Goal: Task Accomplishment & Management: Use online tool/utility

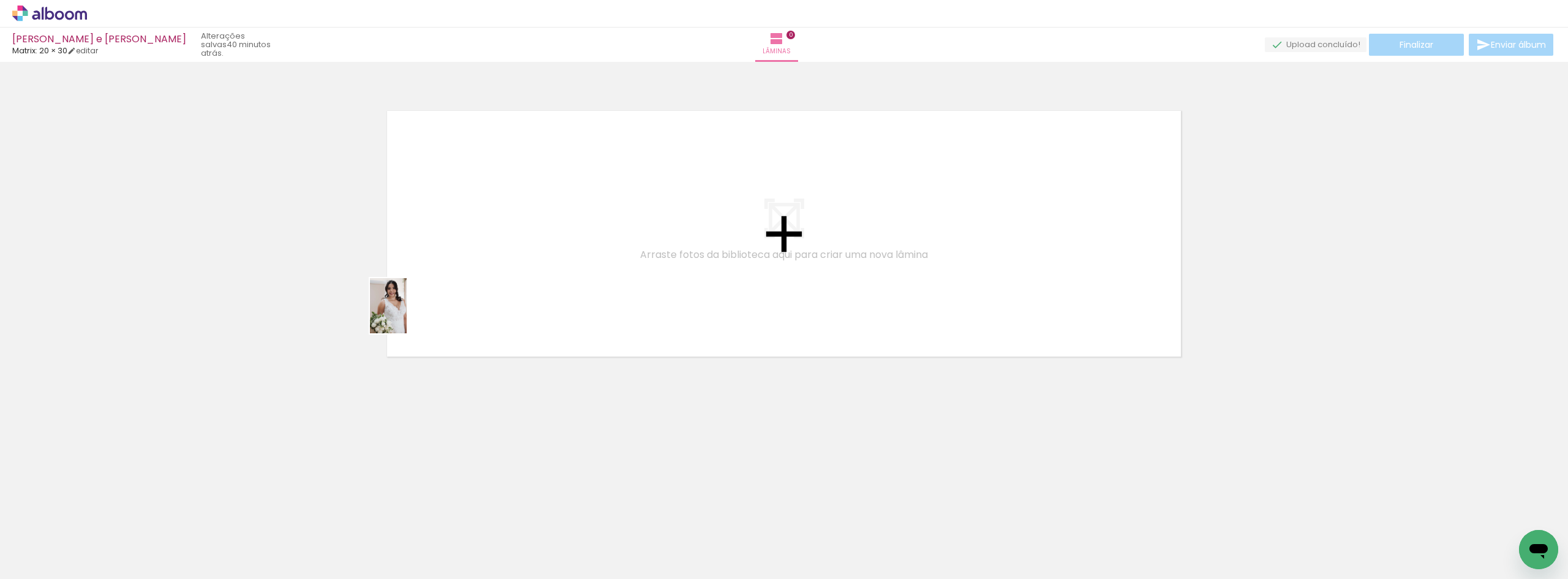
drag, startPoint x: 141, startPoint y: 539, endPoint x: 407, endPoint y: 321, distance: 343.9
click at [411, 311] on quentale-workspace at bounding box center [784, 289] width 1568 height 579
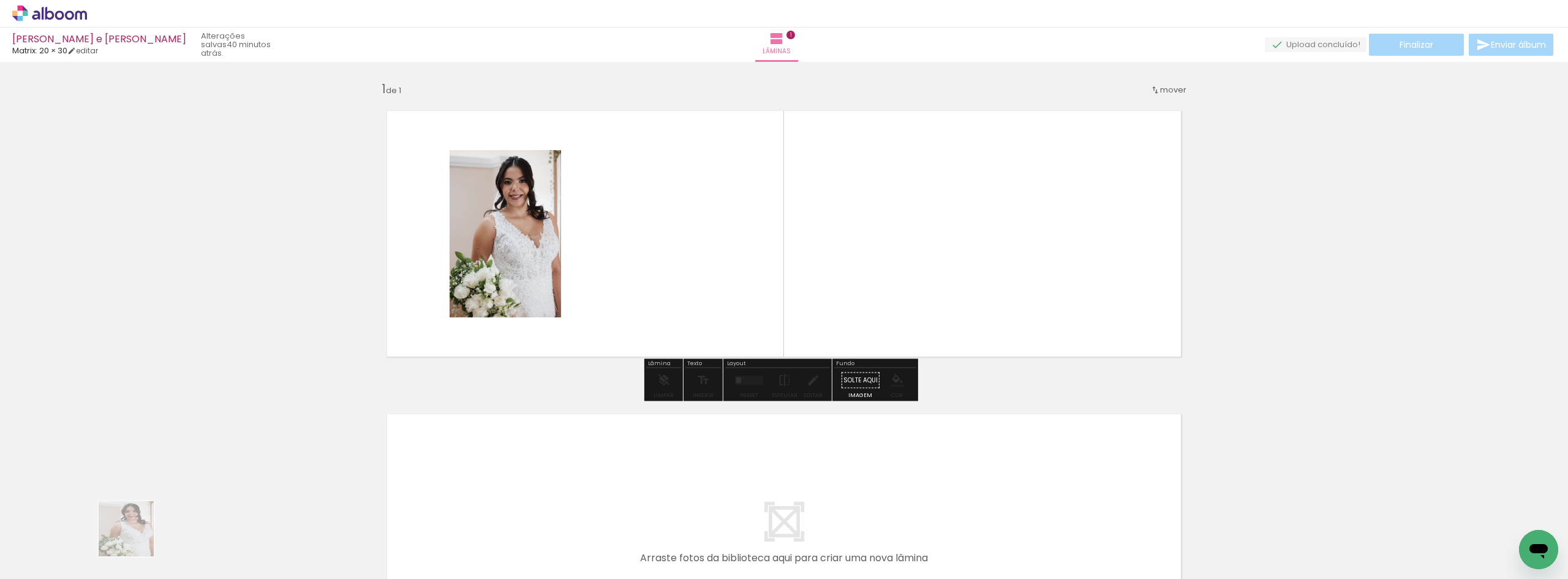
click at [136, 538] on div at bounding box center [123, 537] width 40 height 61
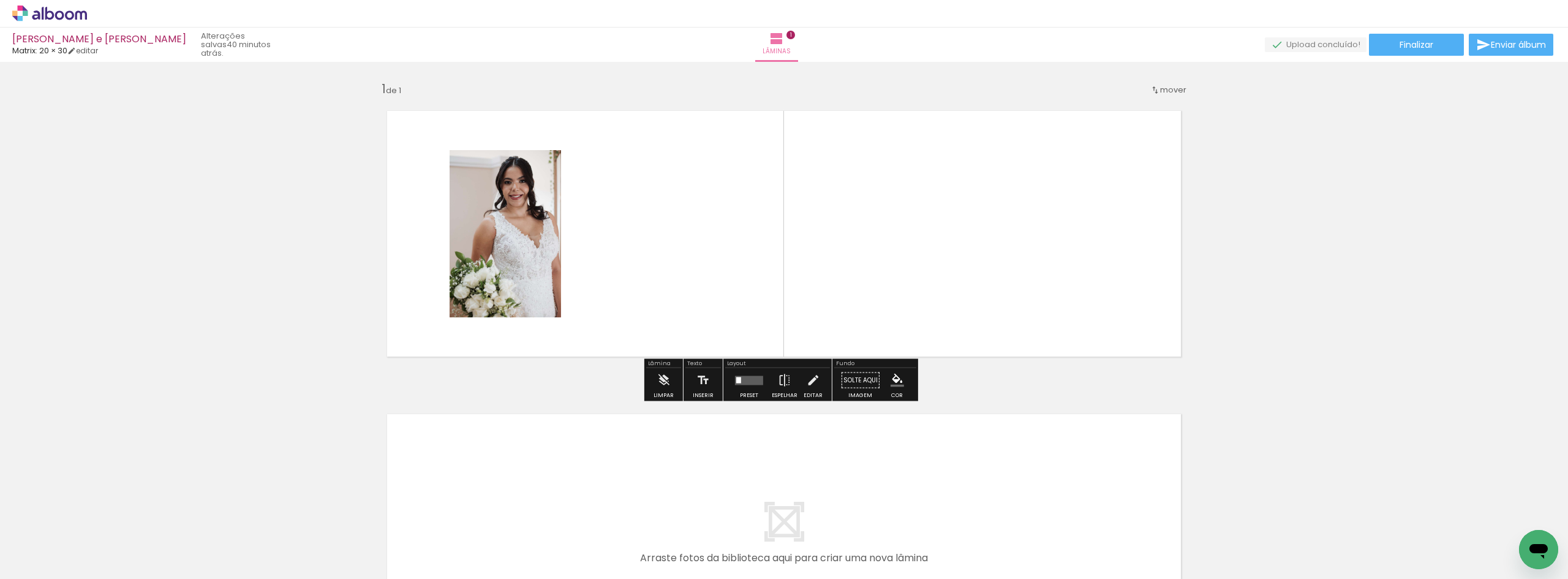
click at [59, 535] on div "Biblioteca 80 fotos Todas as fotos Não utilizadas Adicionar Fotos" at bounding box center [38, 540] width 76 height 61
click at [49, 541] on input "Todas as fotos" at bounding box center [34, 542] width 47 height 11
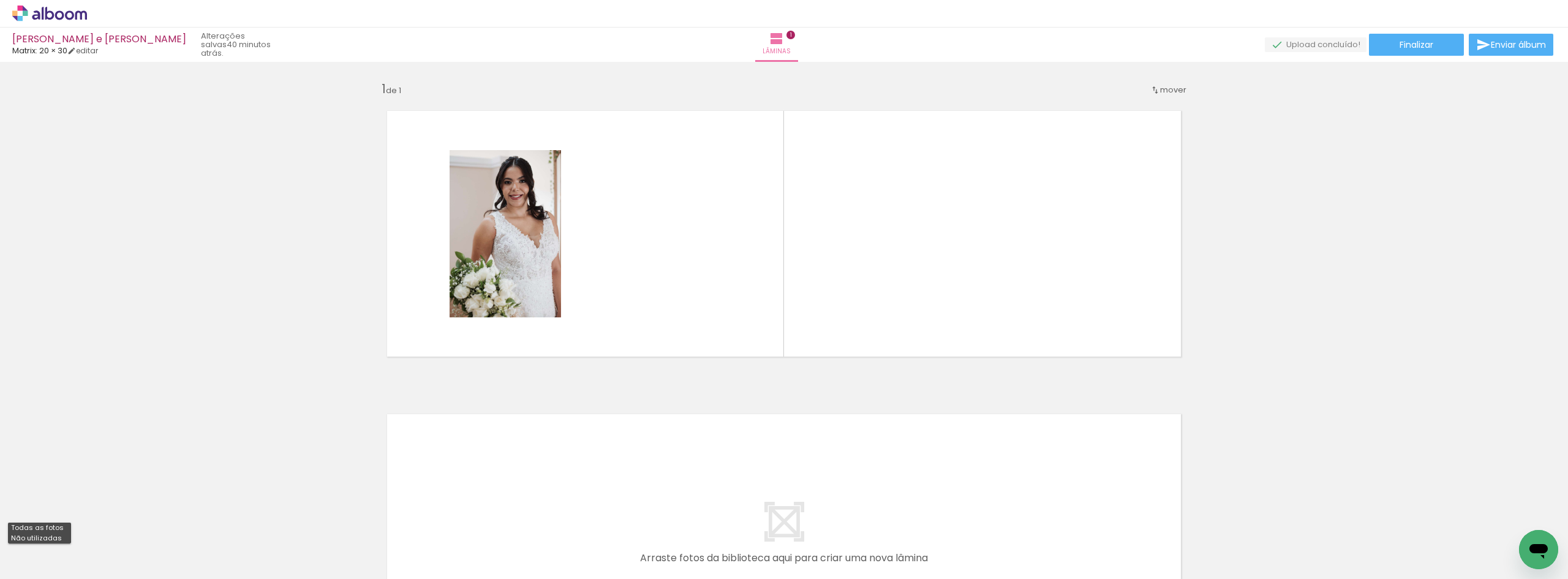
click at [0, 0] on slot "Não utilizadas" at bounding box center [0, 0] width 0 height 0
type input "Não utilizadas"
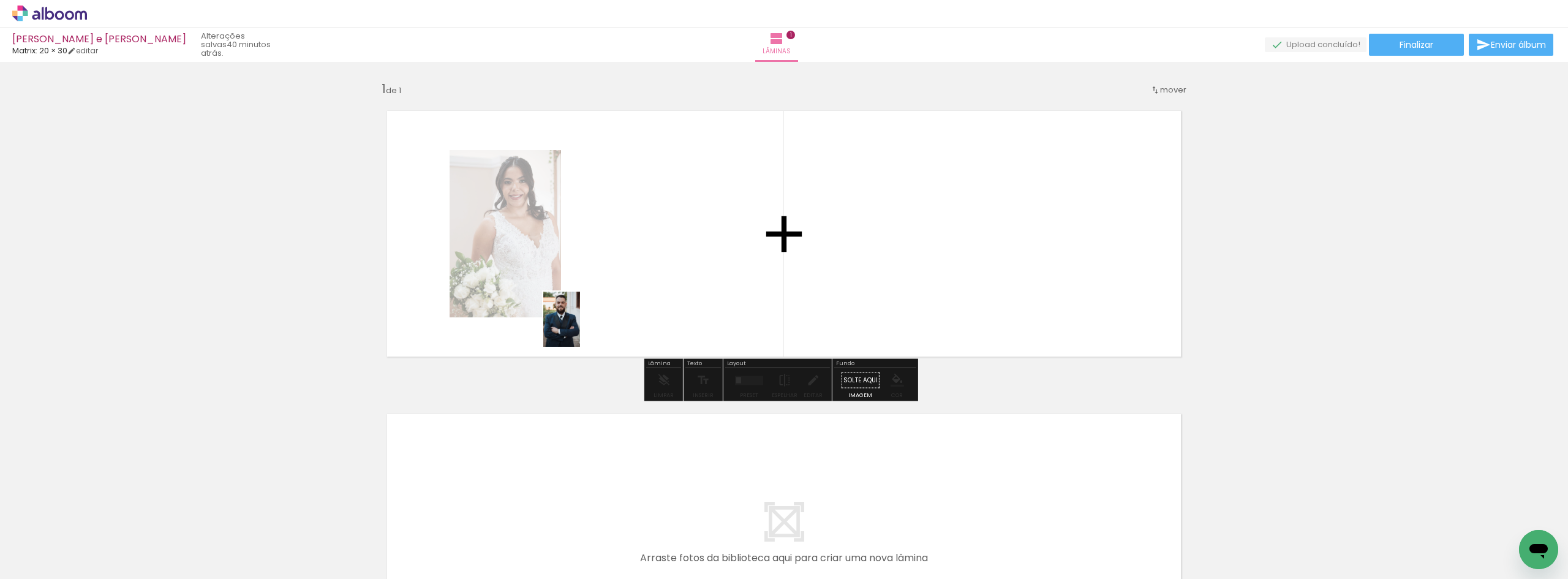
drag, startPoint x: 131, startPoint y: 543, endPoint x: 588, endPoint y: 322, distance: 507.6
click at [612, 315] on quentale-workspace at bounding box center [784, 289] width 1568 height 579
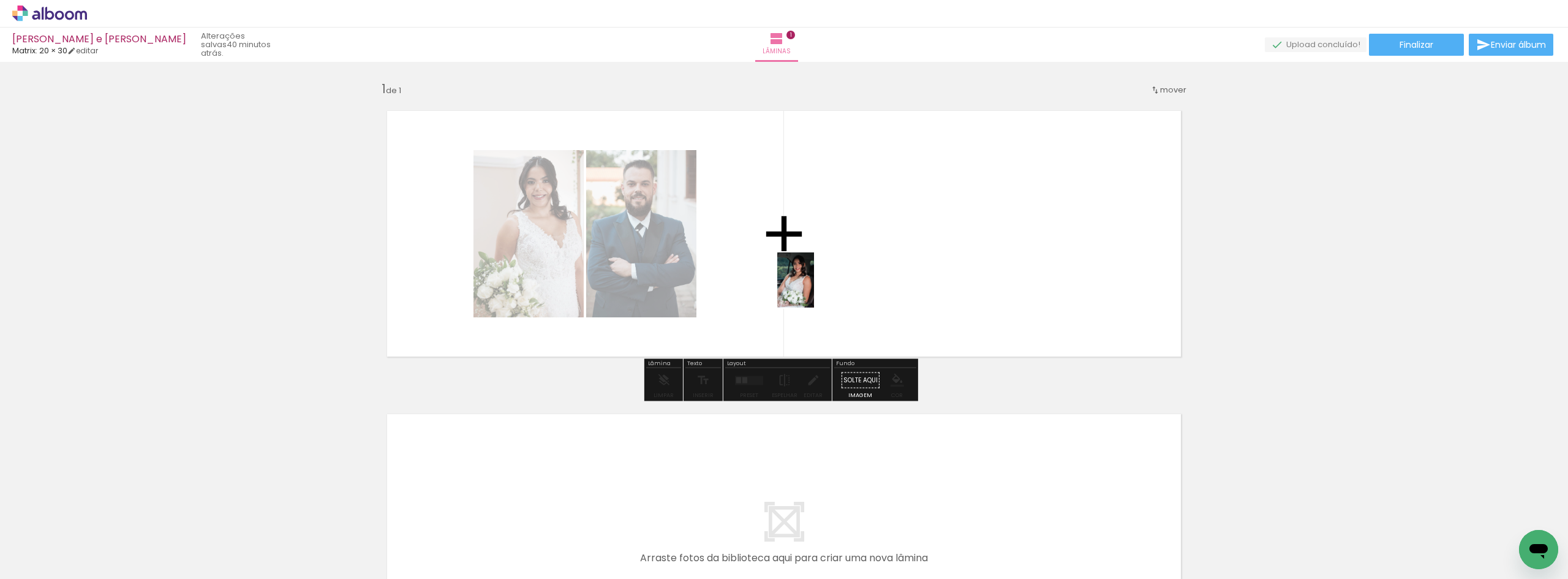
drag, startPoint x: 120, startPoint y: 547, endPoint x: 793, endPoint y: 280, distance: 724.0
click at [808, 279] on quentale-workspace at bounding box center [784, 289] width 1568 height 579
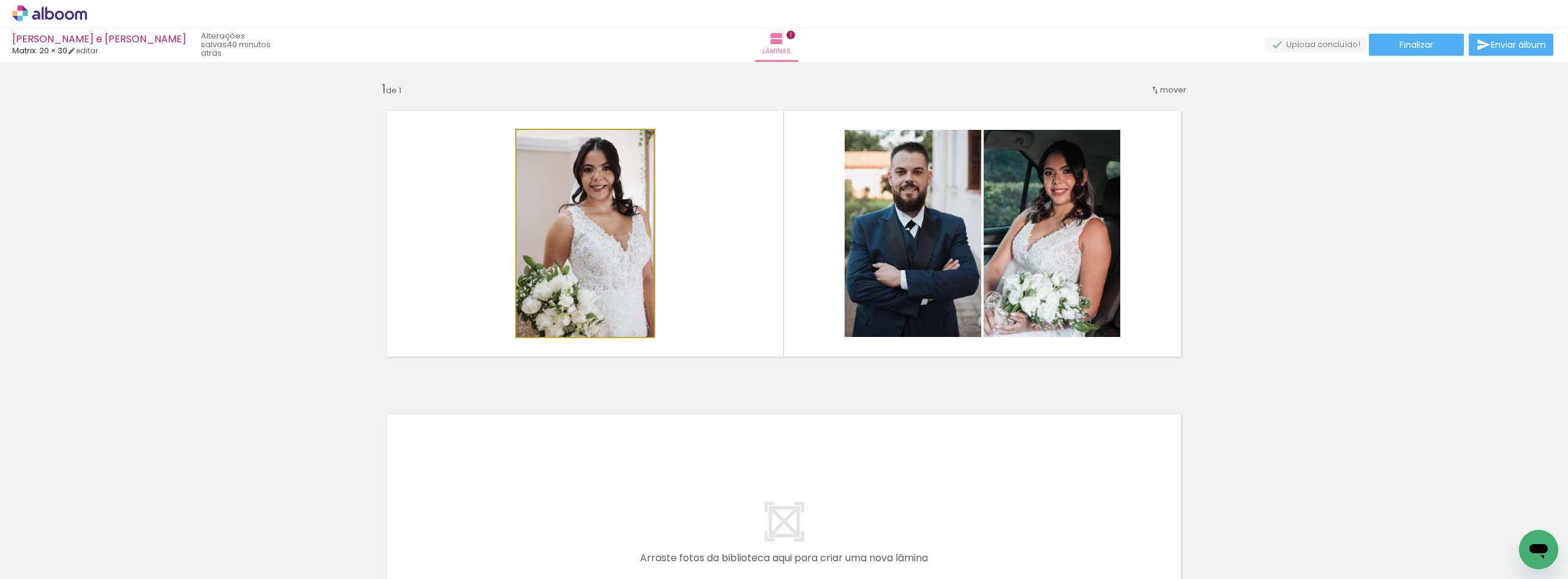
drag, startPoint x: 600, startPoint y: 260, endPoint x: 582, endPoint y: 230, distance: 35.0
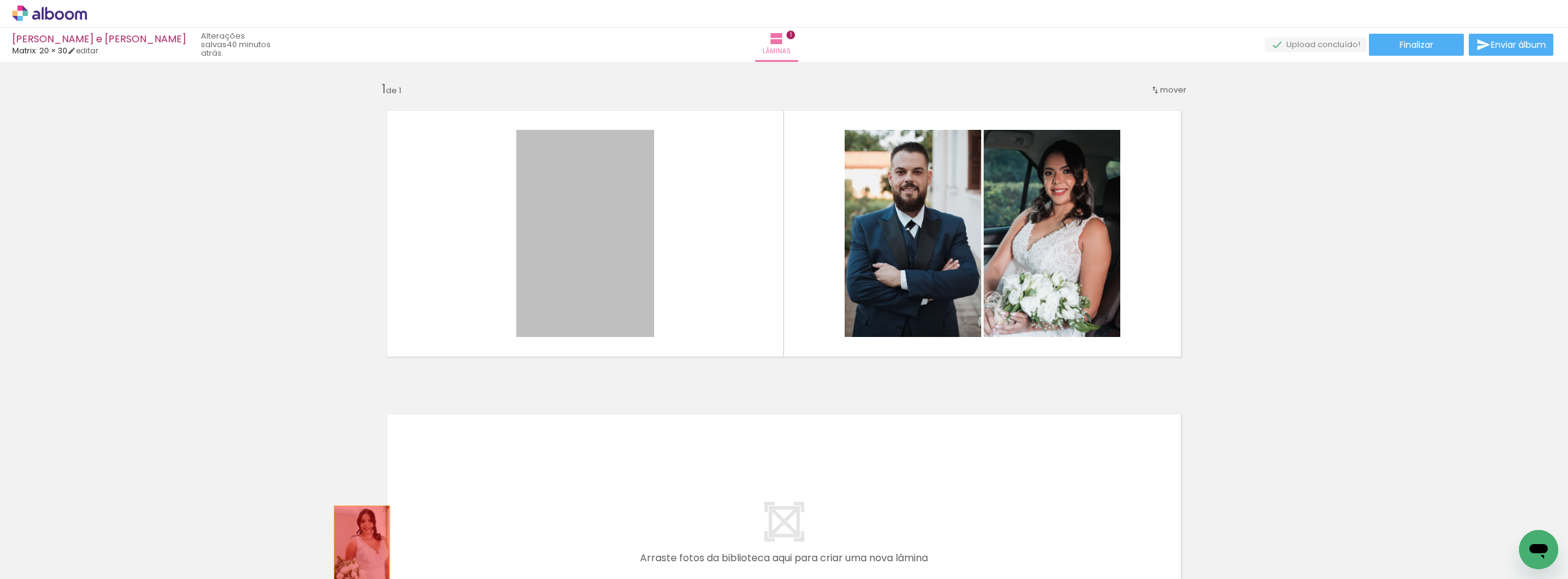
drag, startPoint x: 609, startPoint y: 232, endPoint x: 355, endPoint y: 550, distance: 407.0
click at [355, 550] on quentale-workspace at bounding box center [784, 289] width 1568 height 579
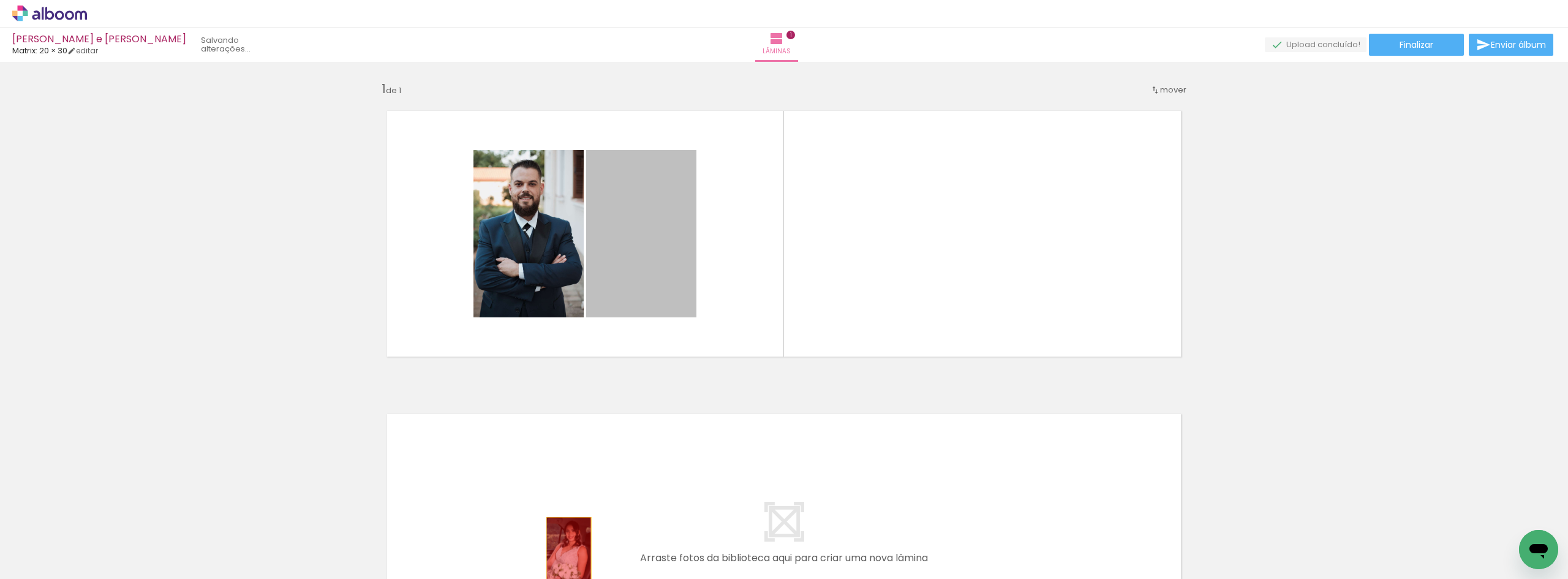
drag, startPoint x: 654, startPoint y: 242, endPoint x: 558, endPoint y: 496, distance: 271.5
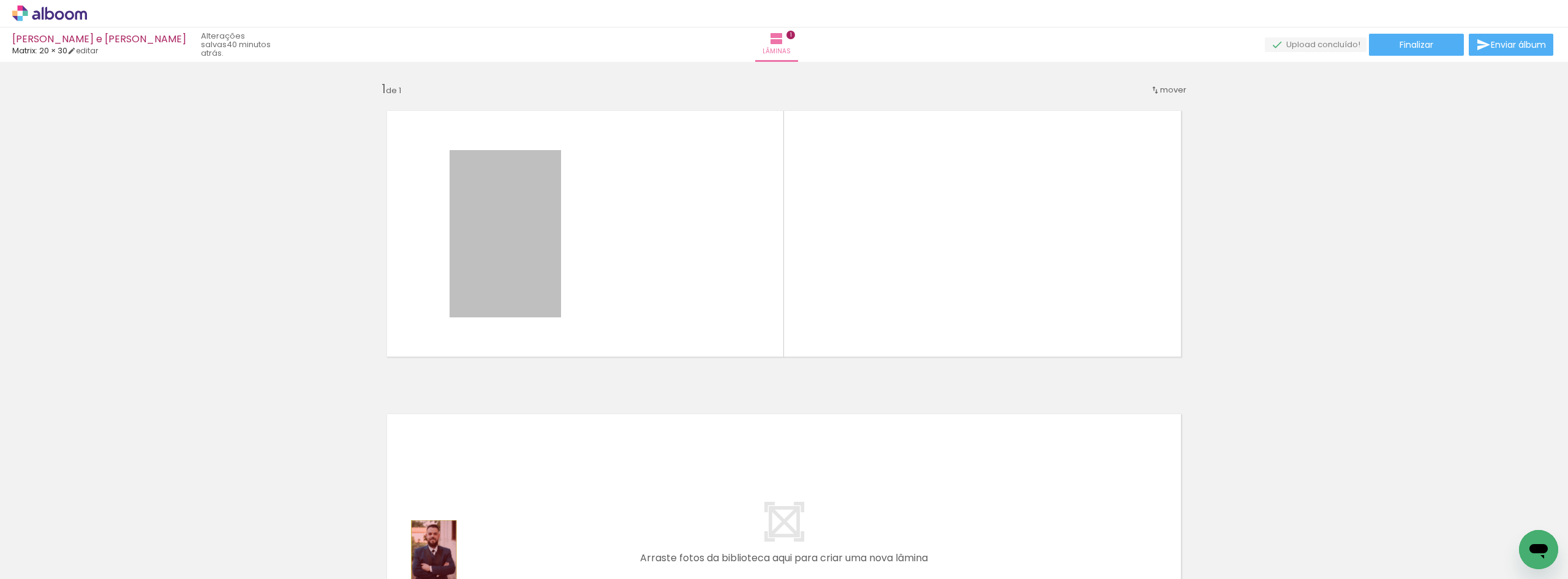
drag, startPoint x: 539, startPoint y: 253, endPoint x: 430, endPoint y: 554, distance: 320.1
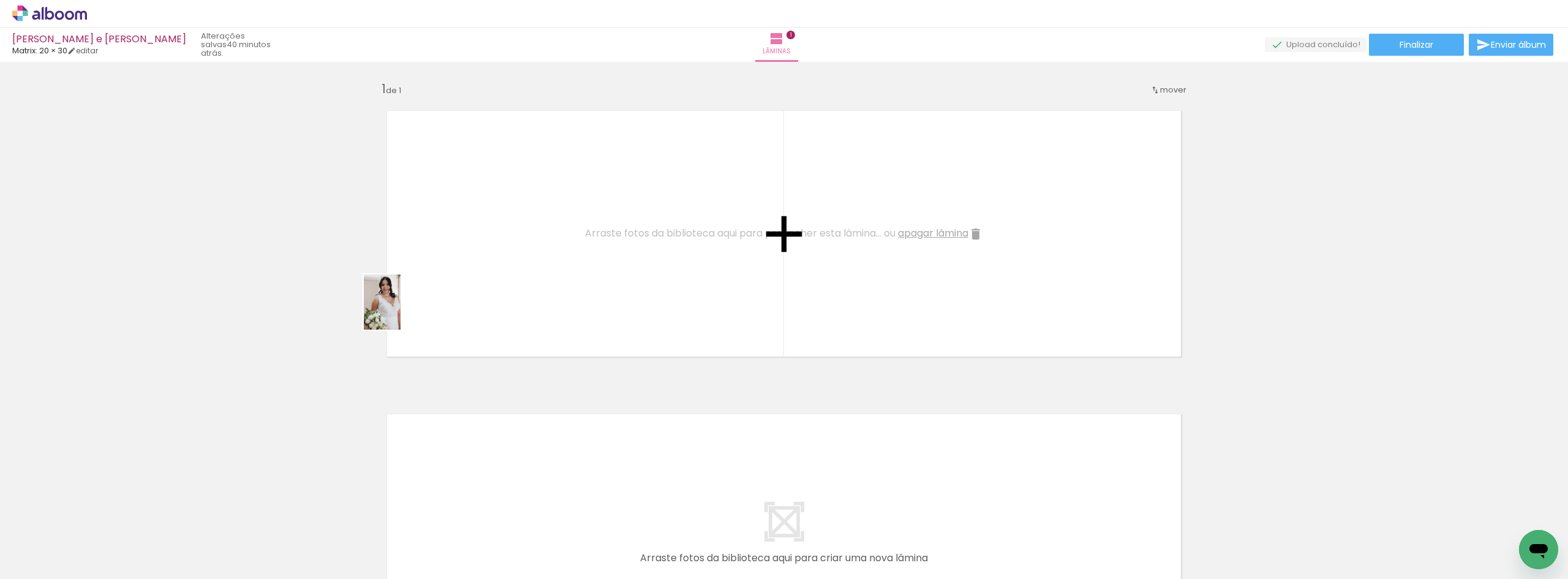
drag, startPoint x: 212, startPoint y: 466, endPoint x: 401, endPoint y: 310, distance: 245.1
click at [401, 310] on quentale-workspace at bounding box center [784, 289] width 1568 height 579
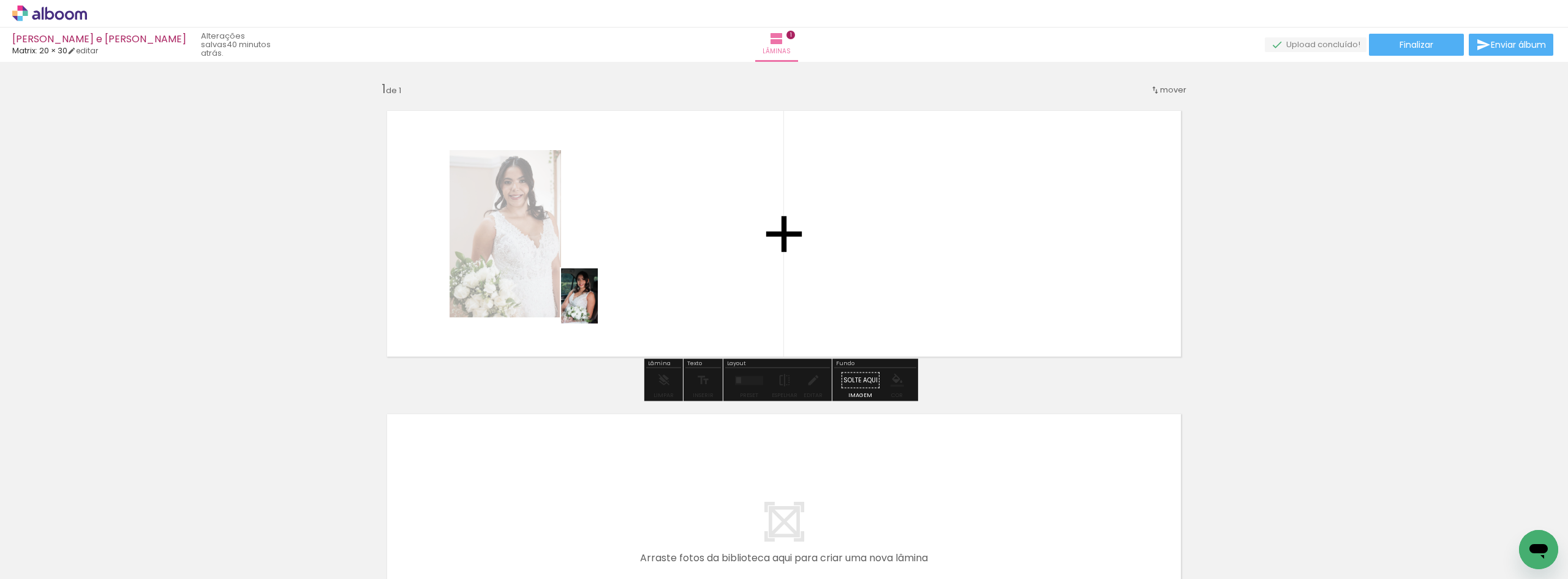
drag, startPoint x: 211, startPoint y: 557, endPoint x: 600, endPoint y: 289, distance: 472.4
click at [600, 289] on quentale-workspace at bounding box center [784, 289] width 1568 height 579
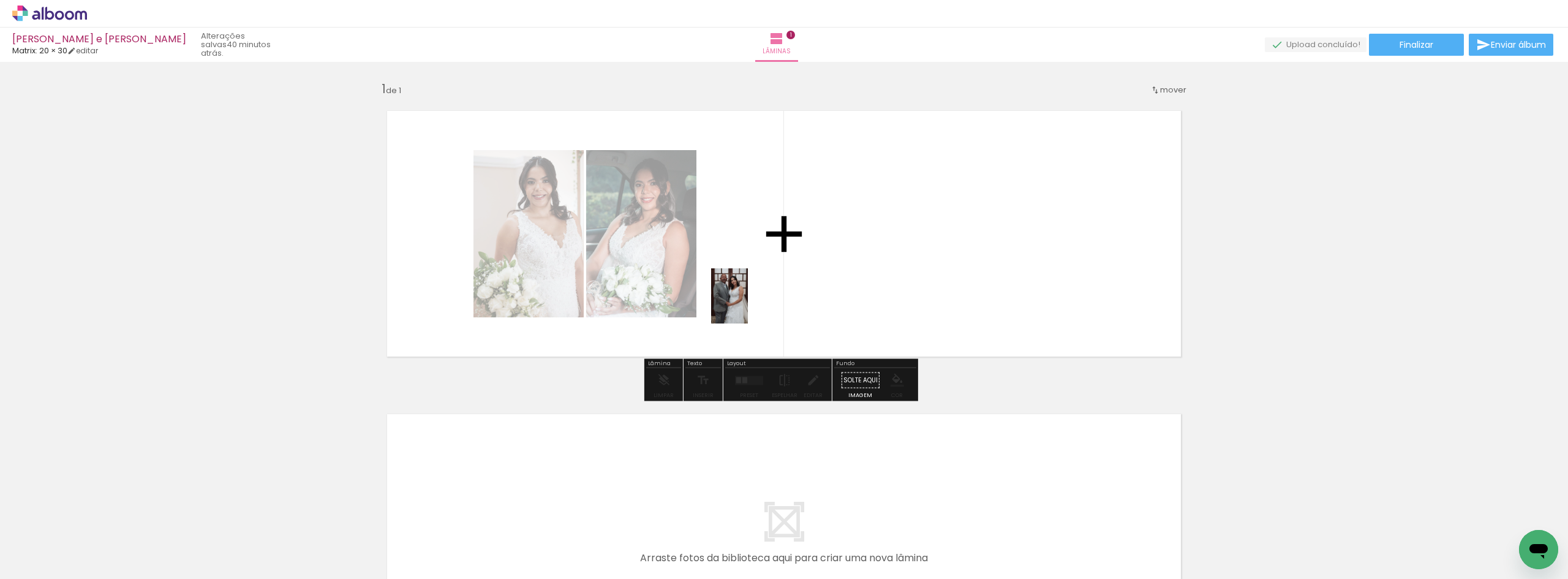
drag, startPoint x: 468, startPoint y: 552, endPoint x: 756, endPoint y: 292, distance: 388.0
click at [756, 292] on quentale-workspace at bounding box center [784, 289] width 1568 height 579
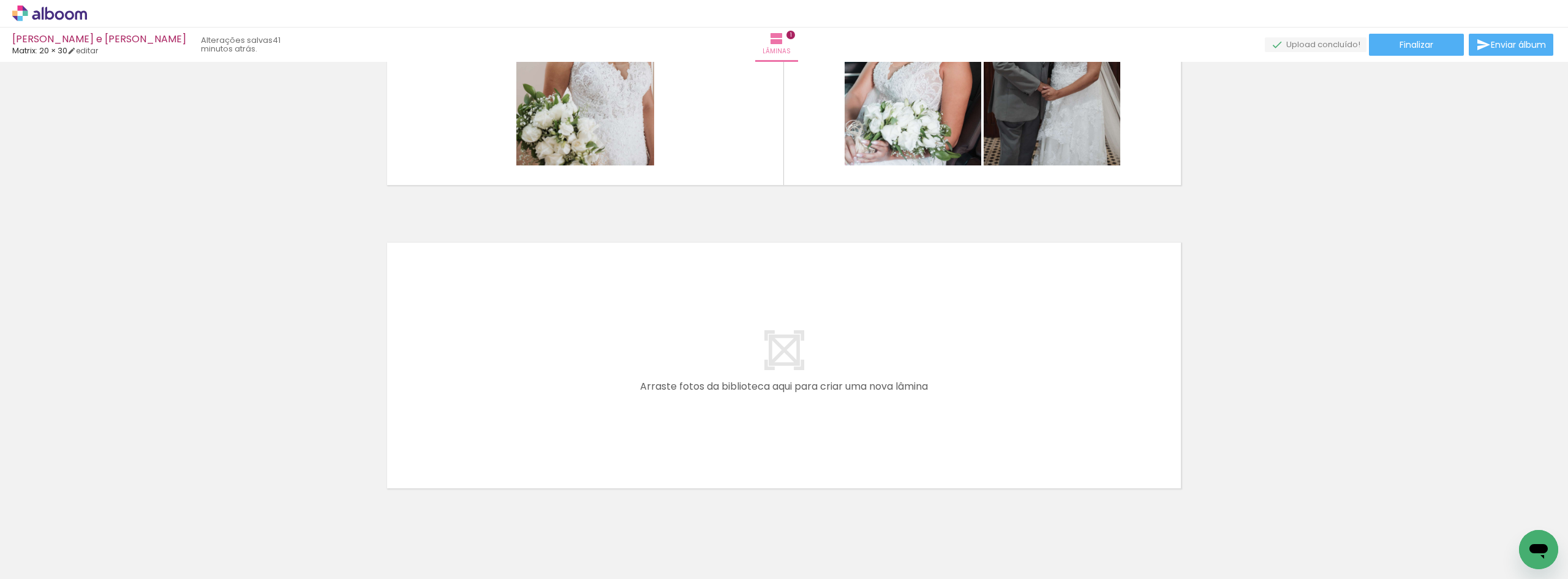
scroll to position [184, 0]
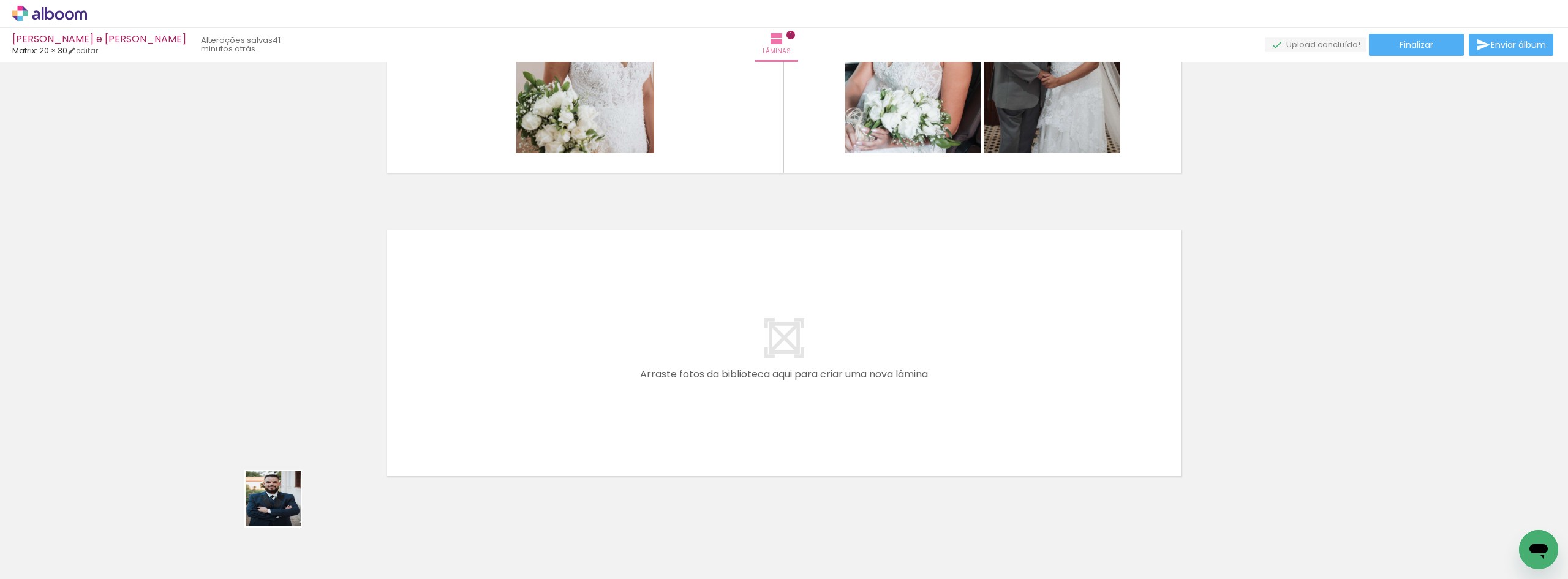
drag, startPoint x: 134, startPoint y: 540, endPoint x: 435, endPoint y: 422, distance: 323.3
click at [435, 422] on quentale-workspace at bounding box center [784, 289] width 1568 height 579
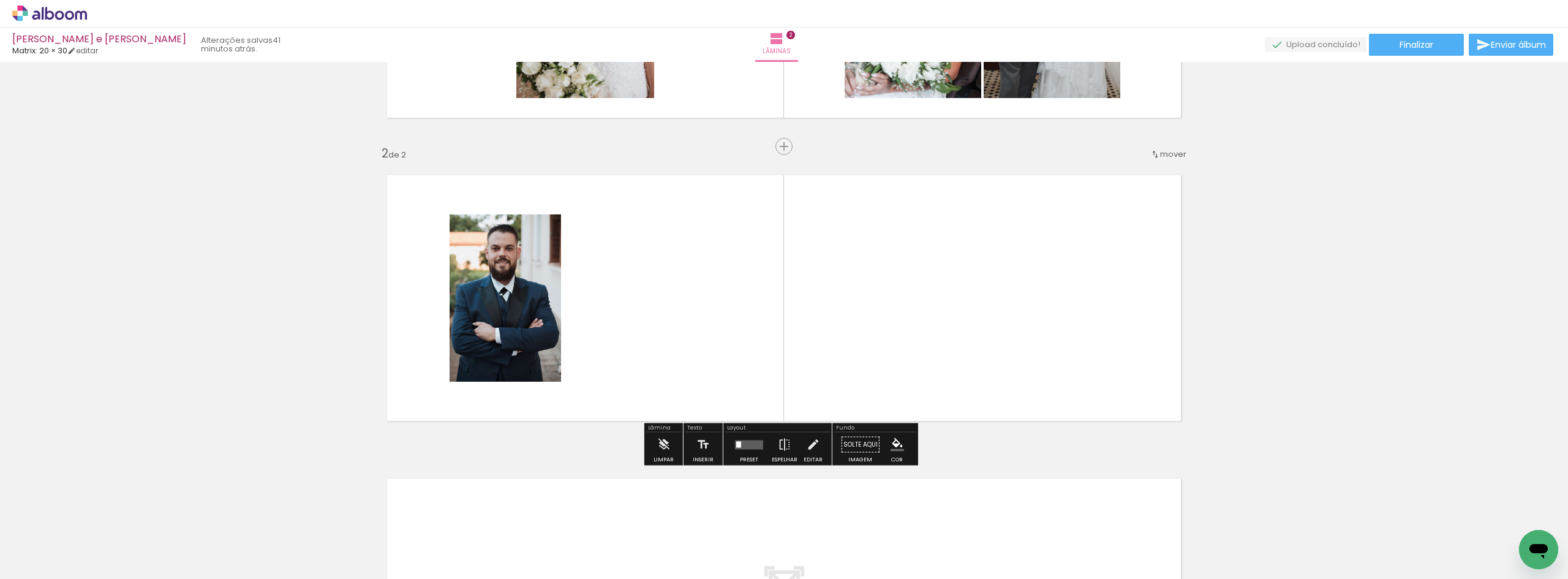
scroll to position [255, 0]
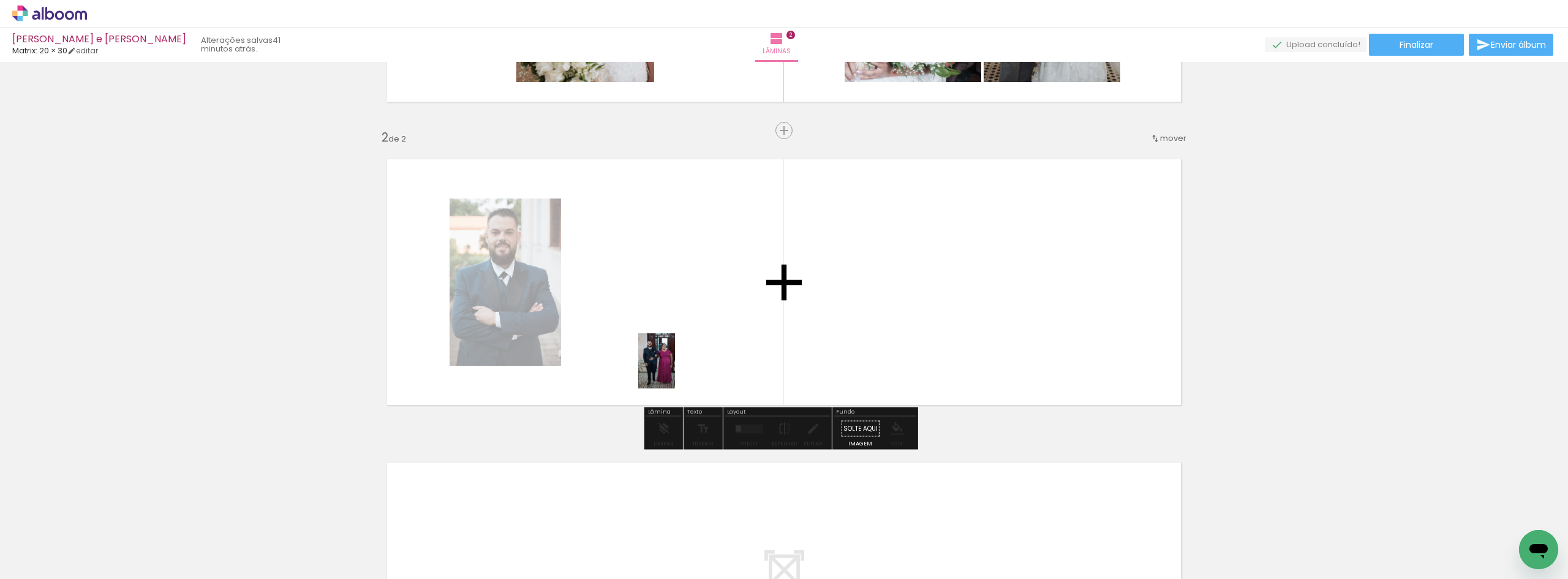
drag, startPoint x: 132, startPoint y: 529, endPoint x: 676, endPoint y: 359, distance: 569.9
click at [676, 359] on quentale-workspace at bounding box center [784, 289] width 1568 height 579
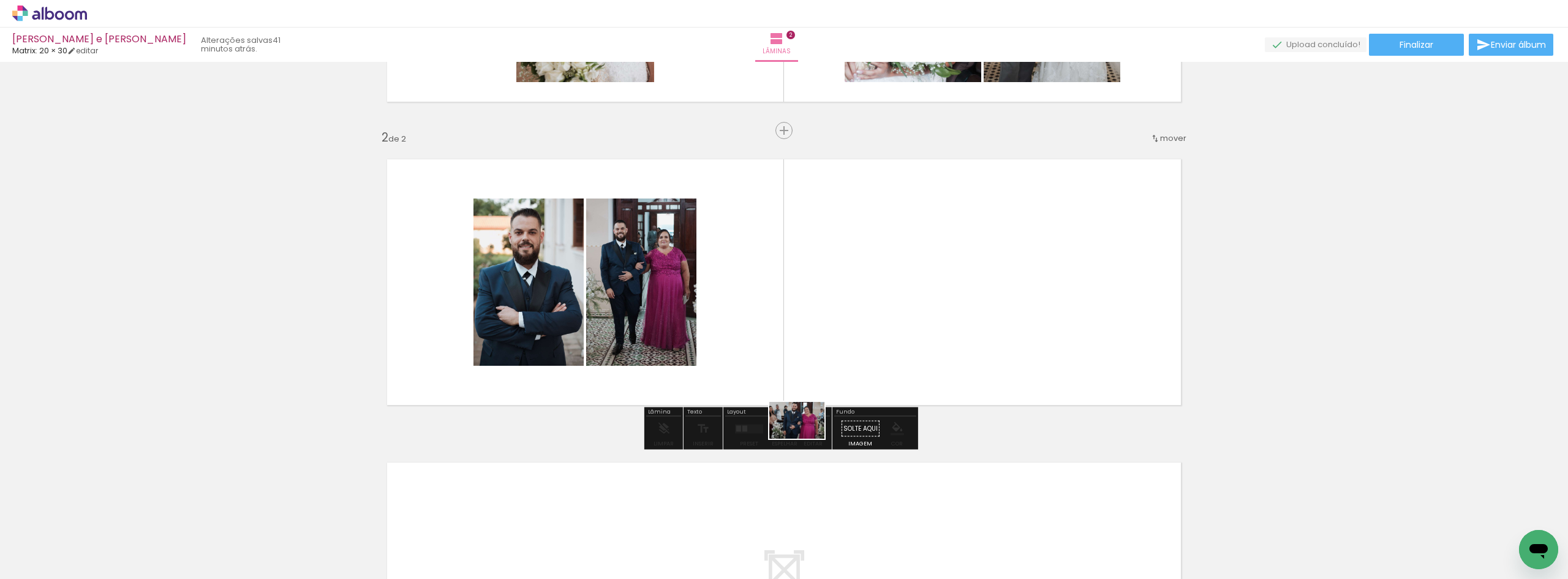
drag, startPoint x: 154, startPoint y: 545, endPoint x: 800, endPoint y: 380, distance: 666.7
click at [824, 377] on quentale-workspace at bounding box center [784, 289] width 1568 height 579
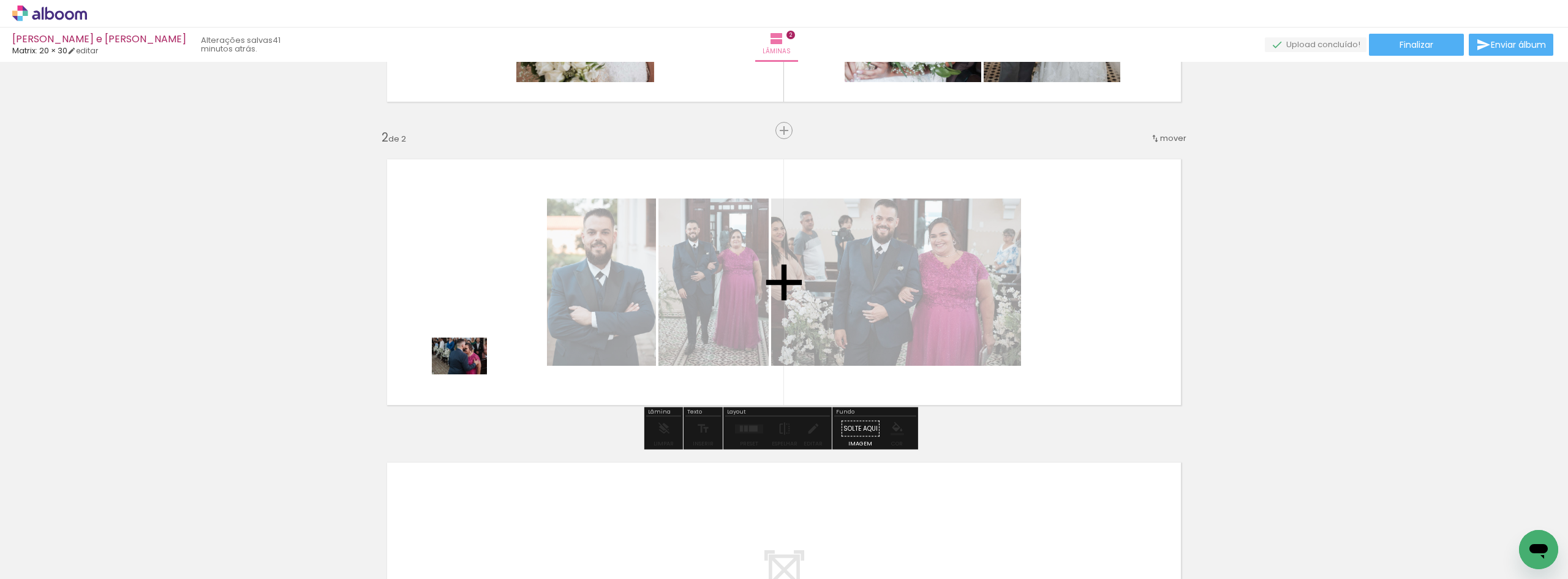
drag, startPoint x: 144, startPoint y: 549, endPoint x: 470, endPoint y: 372, distance: 371.0
click at [470, 372] on quentale-workspace at bounding box center [784, 289] width 1568 height 579
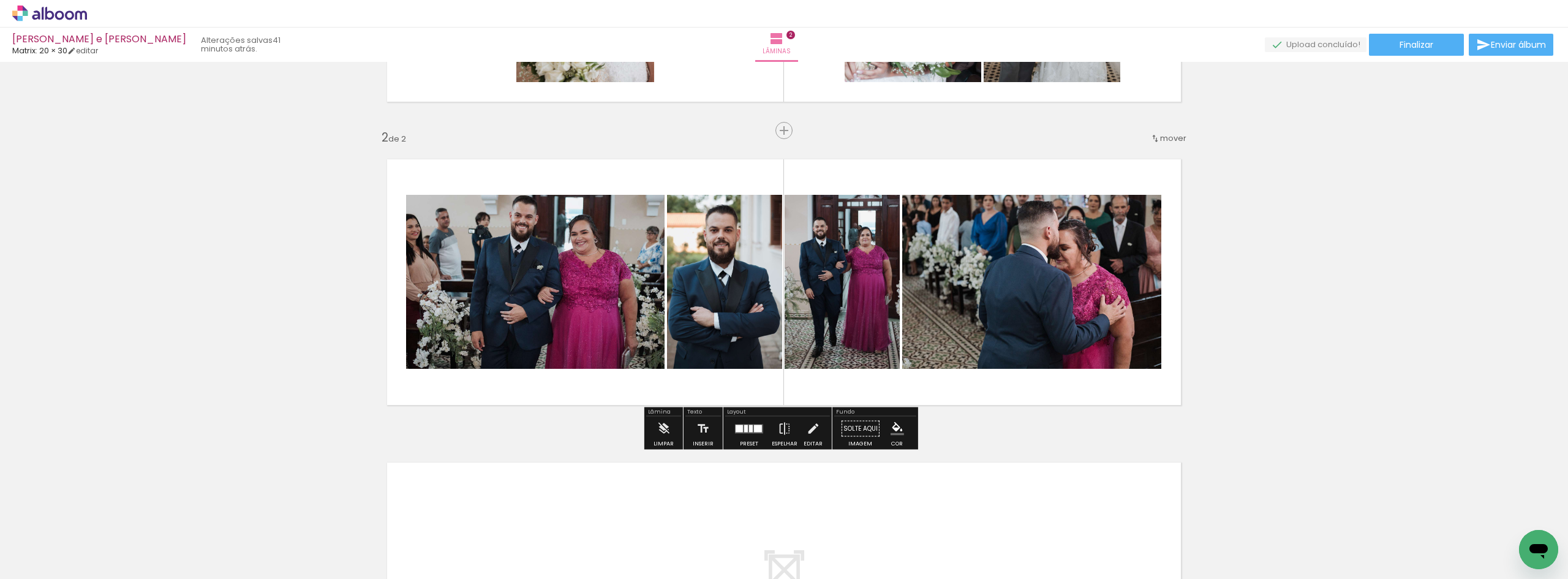
click at [739, 420] on div at bounding box center [749, 429] width 33 height 24
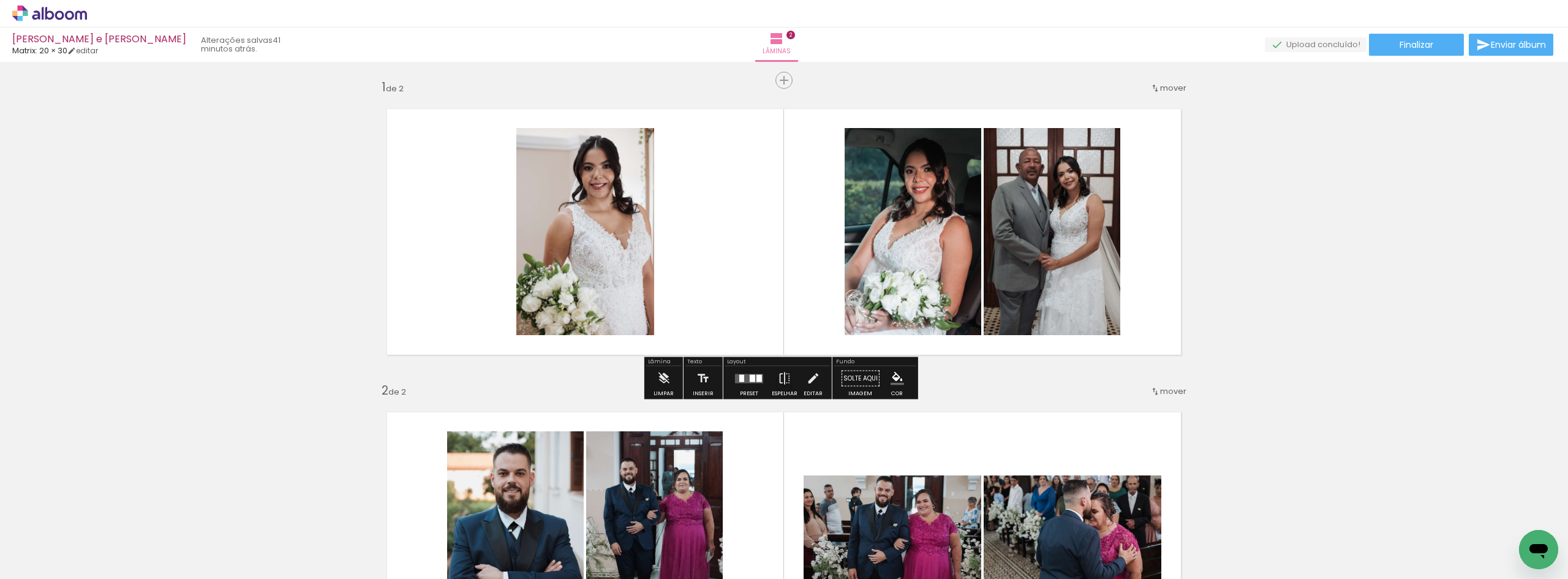
scroll to position [0, 0]
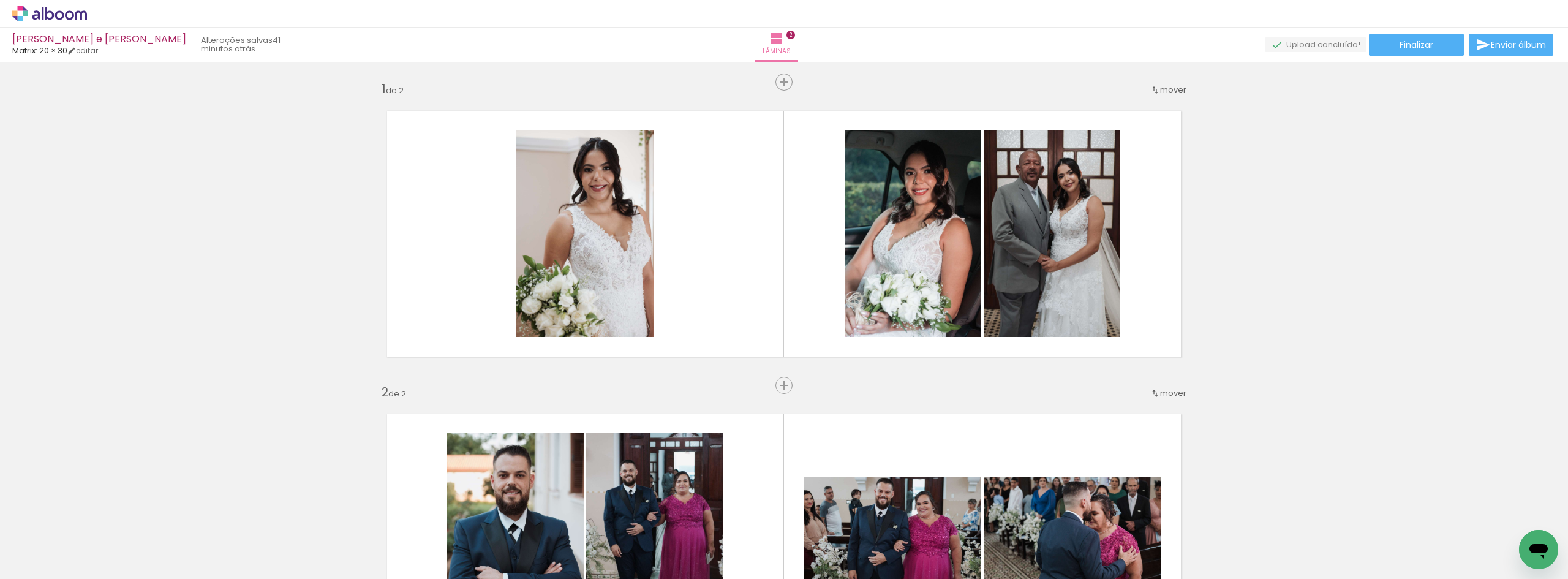
click at [1167, 393] on span "mover" at bounding box center [1173, 393] width 27 height 11
click at [1163, 393] on paper-item "antes da 1" at bounding box center [1138, 391] width 93 height 20
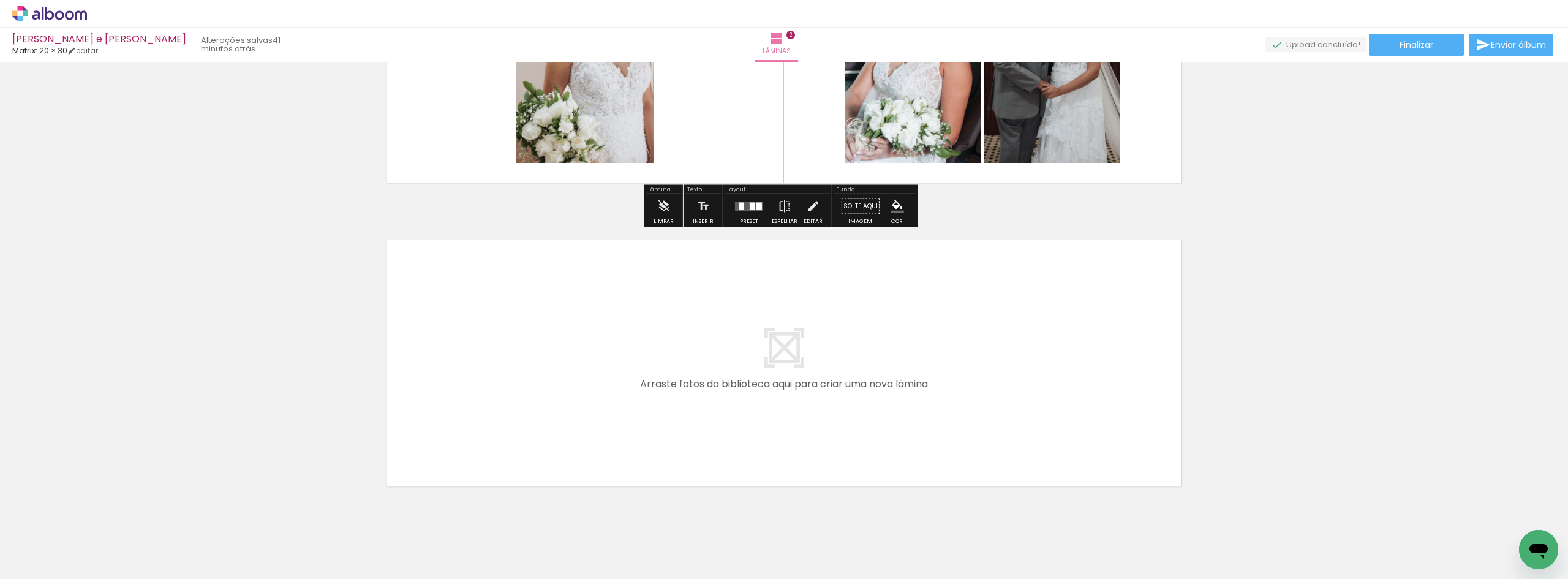
scroll to position [517, 0]
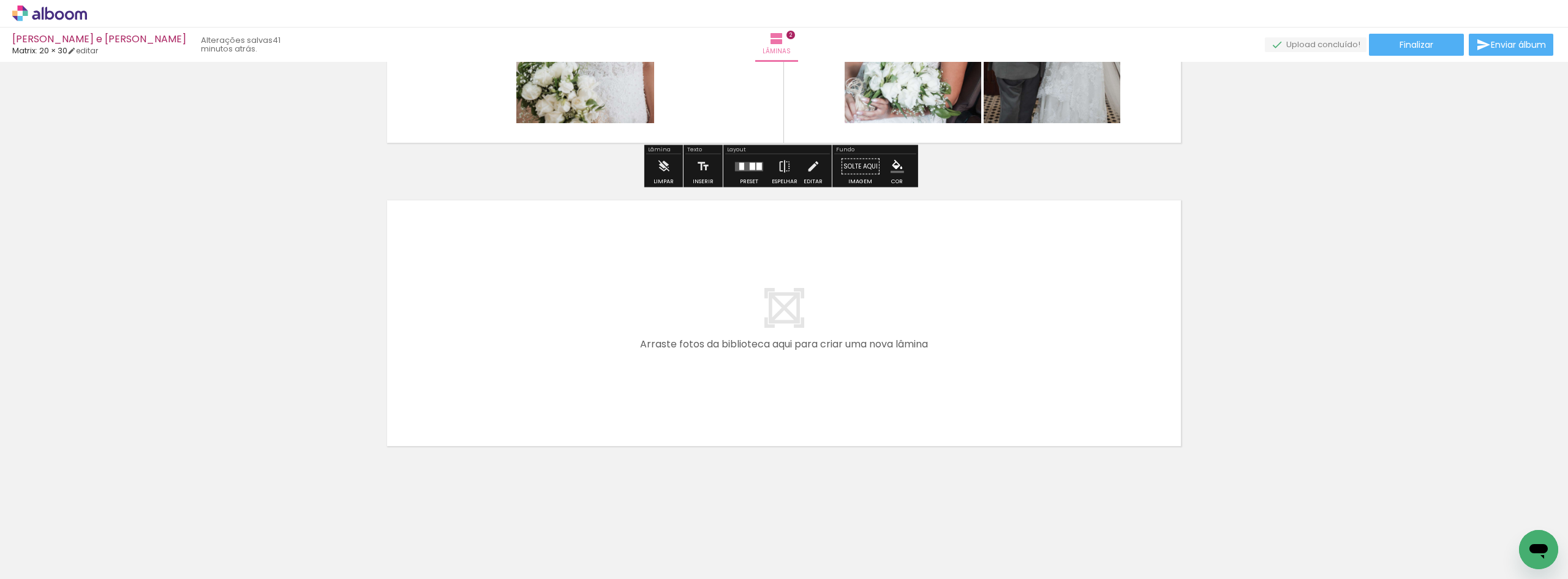
click at [846, 352] on quentale-layouter at bounding box center [784, 323] width 821 height 273
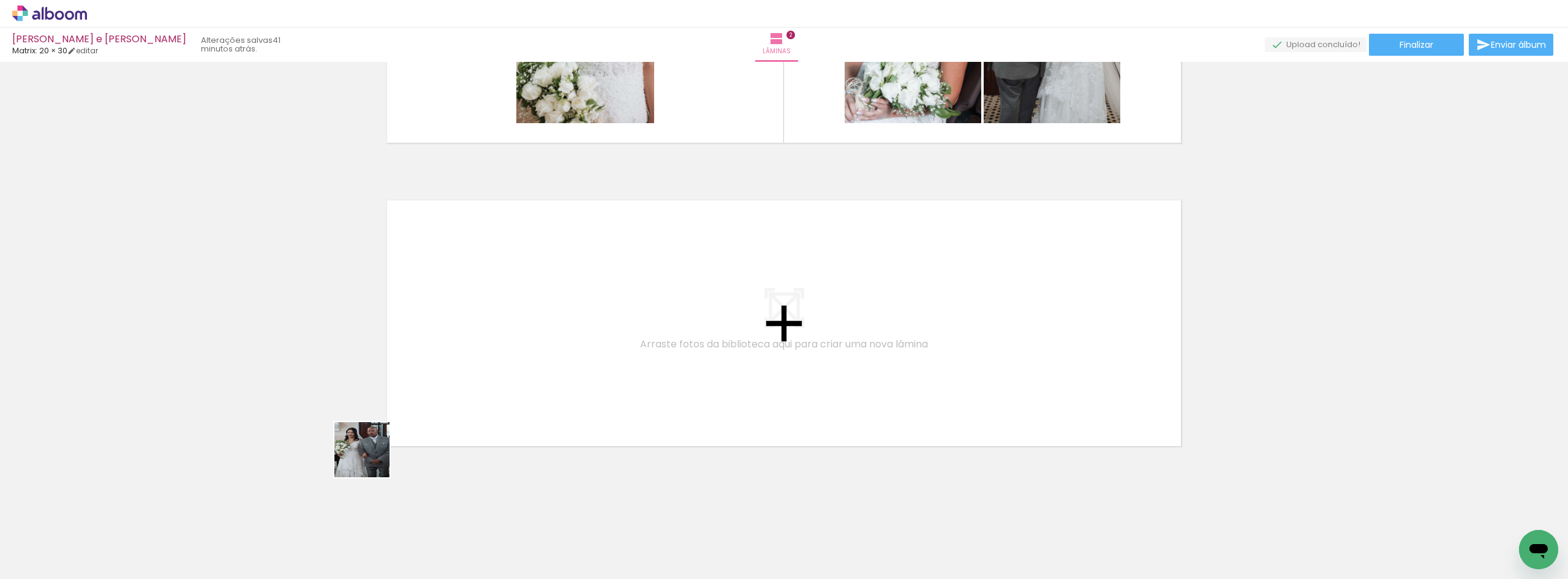
drag, startPoint x: 197, startPoint y: 549, endPoint x: 430, endPoint y: 413, distance: 269.8
click at [430, 413] on quentale-workspace at bounding box center [784, 289] width 1568 height 579
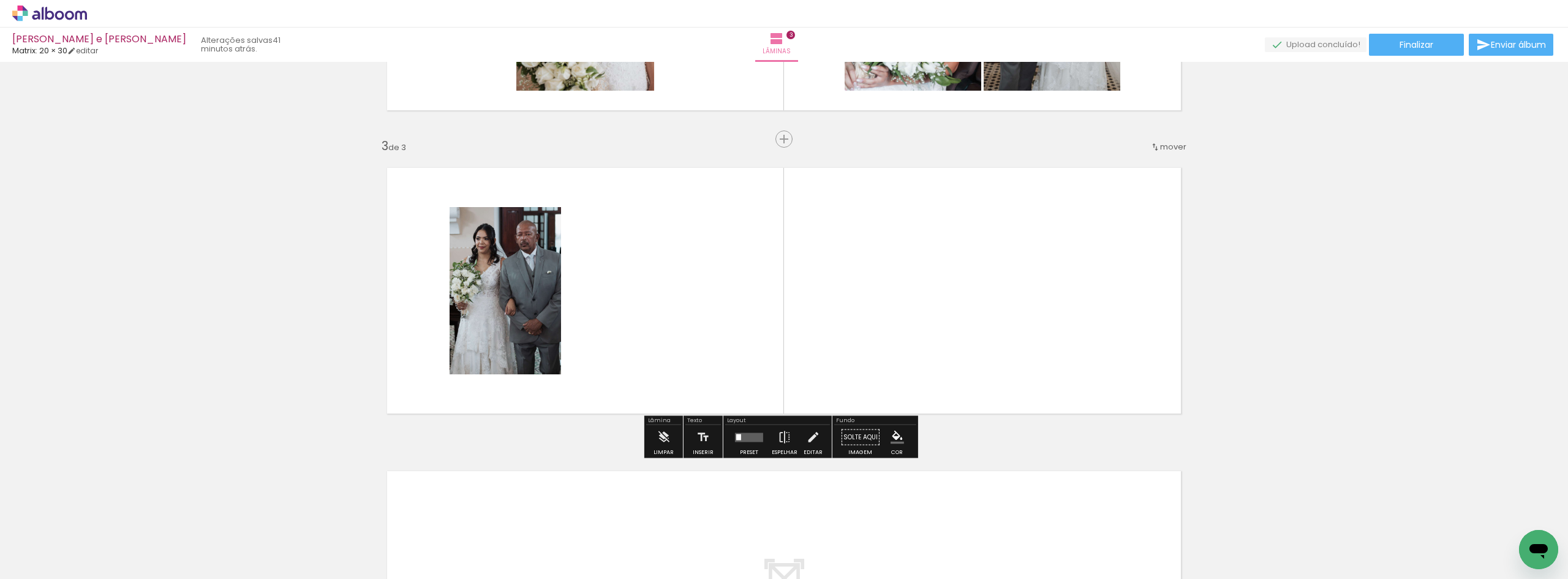
scroll to position [558, 0]
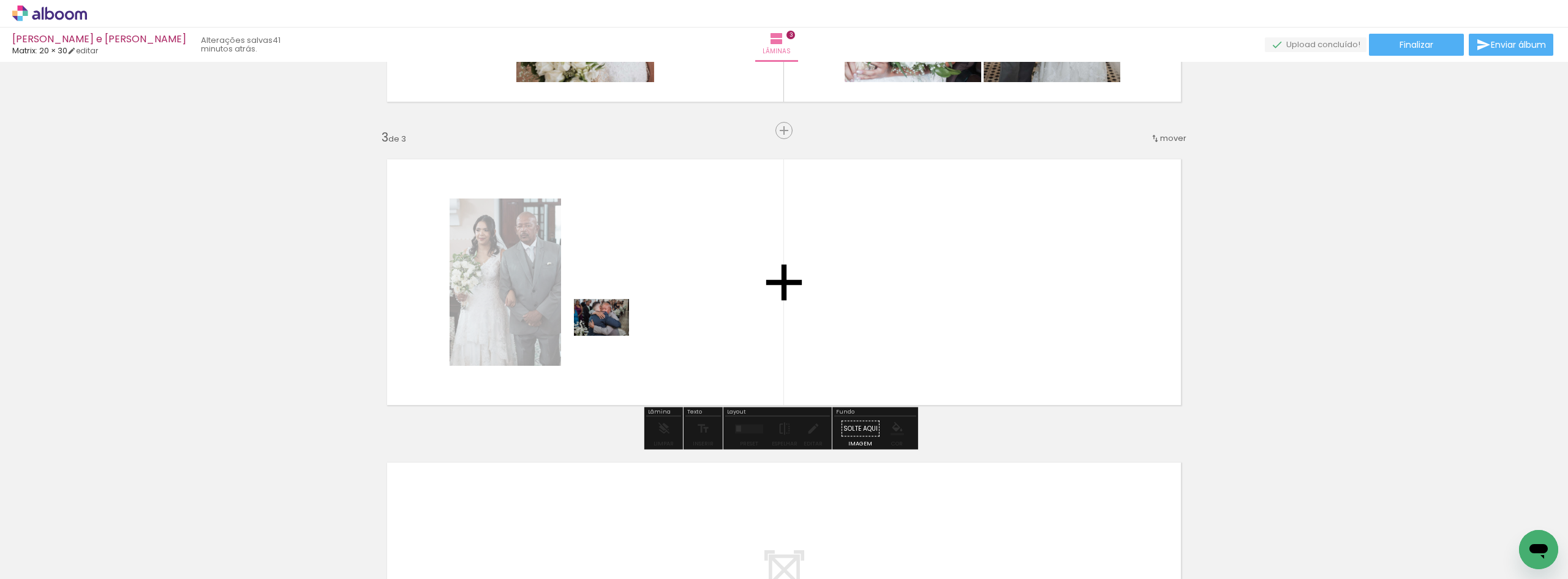
drag, startPoint x: 206, startPoint y: 545, endPoint x: 611, endPoint y: 336, distance: 455.7
click at [611, 336] on quentale-workspace at bounding box center [784, 289] width 1568 height 579
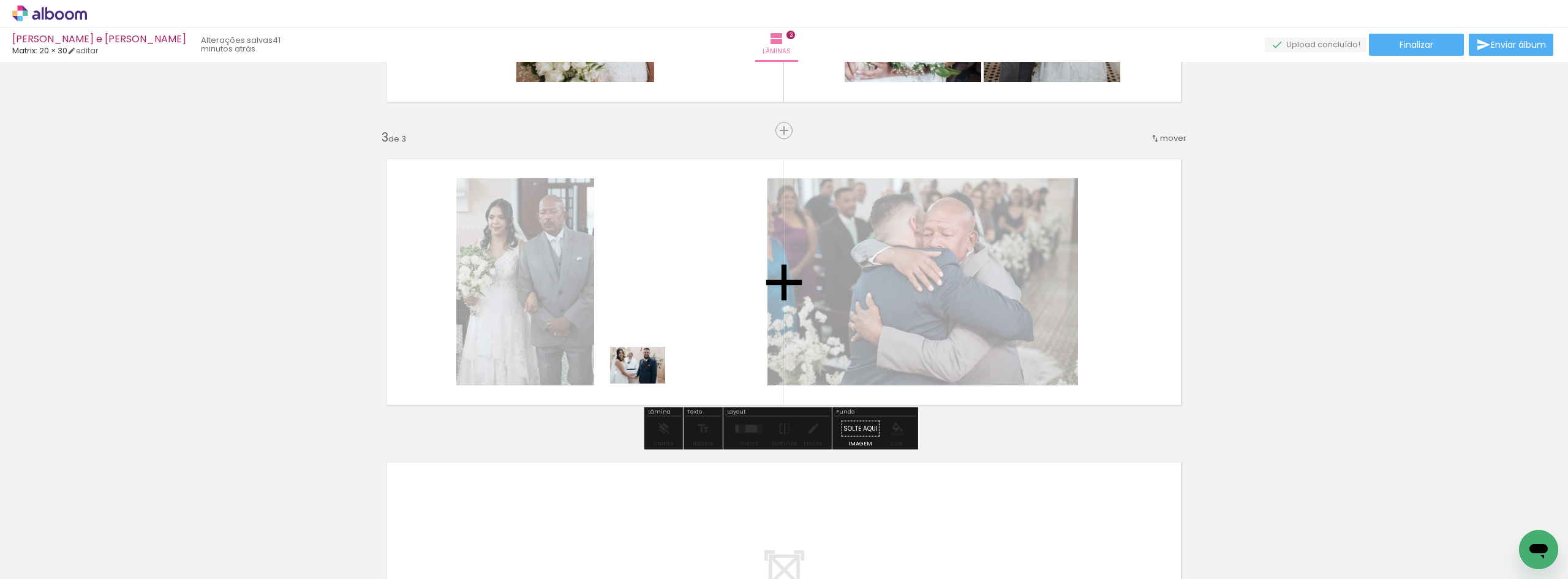
drag, startPoint x: 212, startPoint y: 545, endPoint x: 674, endPoint y: 354, distance: 499.9
click at [674, 354] on quentale-workspace at bounding box center [784, 289] width 1568 height 579
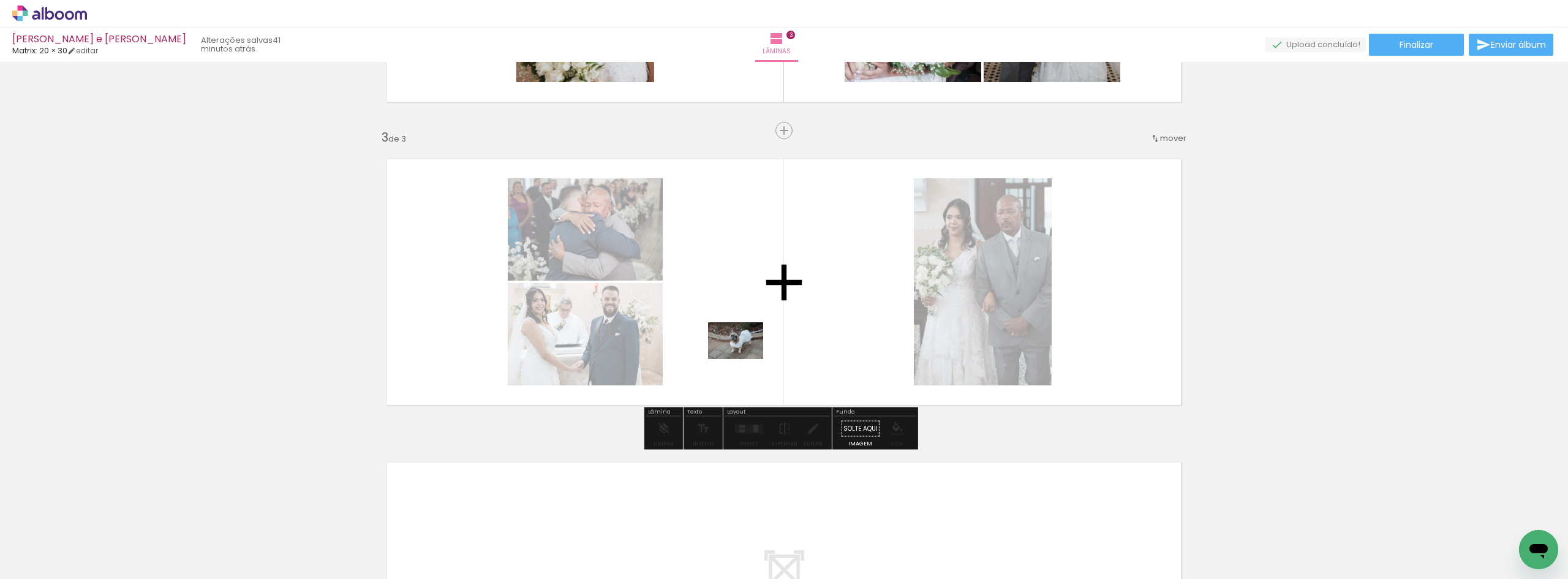
drag, startPoint x: 129, startPoint y: 531, endPoint x: 750, endPoint y: 355, distance: 645.5
click at [750, 355] on quentale-workspace at bounding box center [784, 289] width 1568 height 579
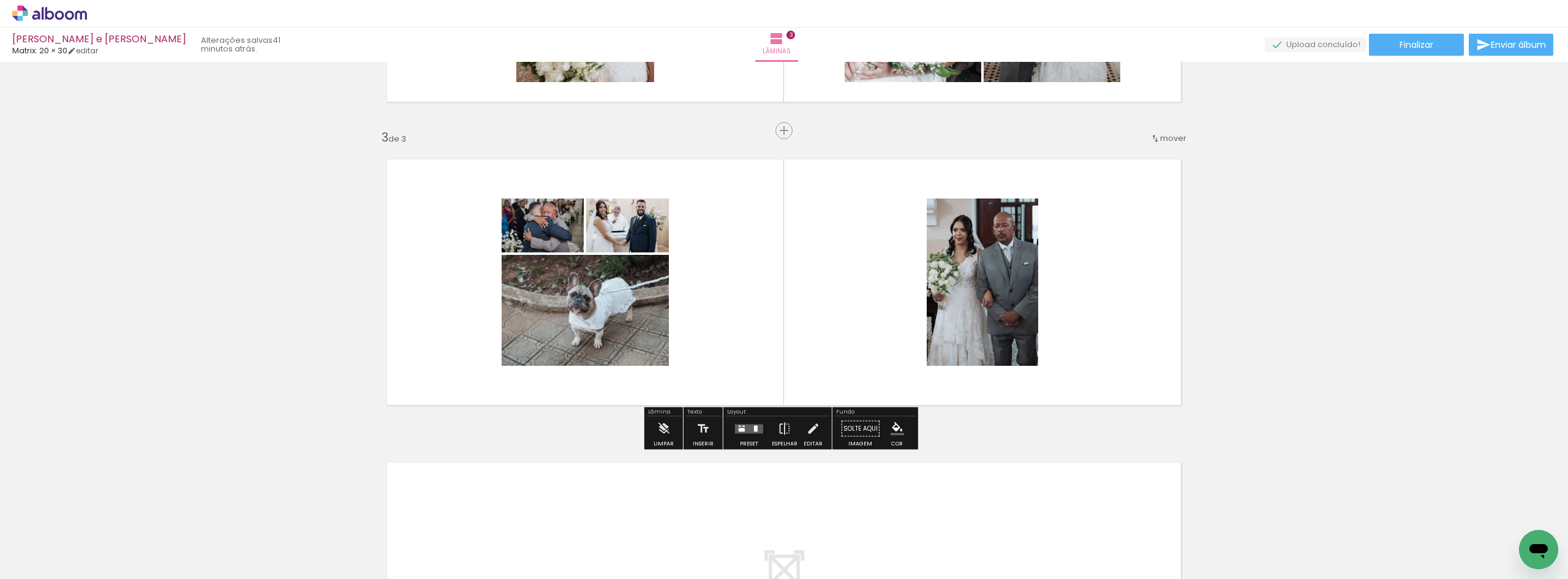
drag, startPoint x: 763, startPoint y: 433, endPoint x: 741, endPoint y: 438, distance: 22.6
click at [762, 433] on paper-button "Preset" at bounding box center [749, 433] width 39 height 32
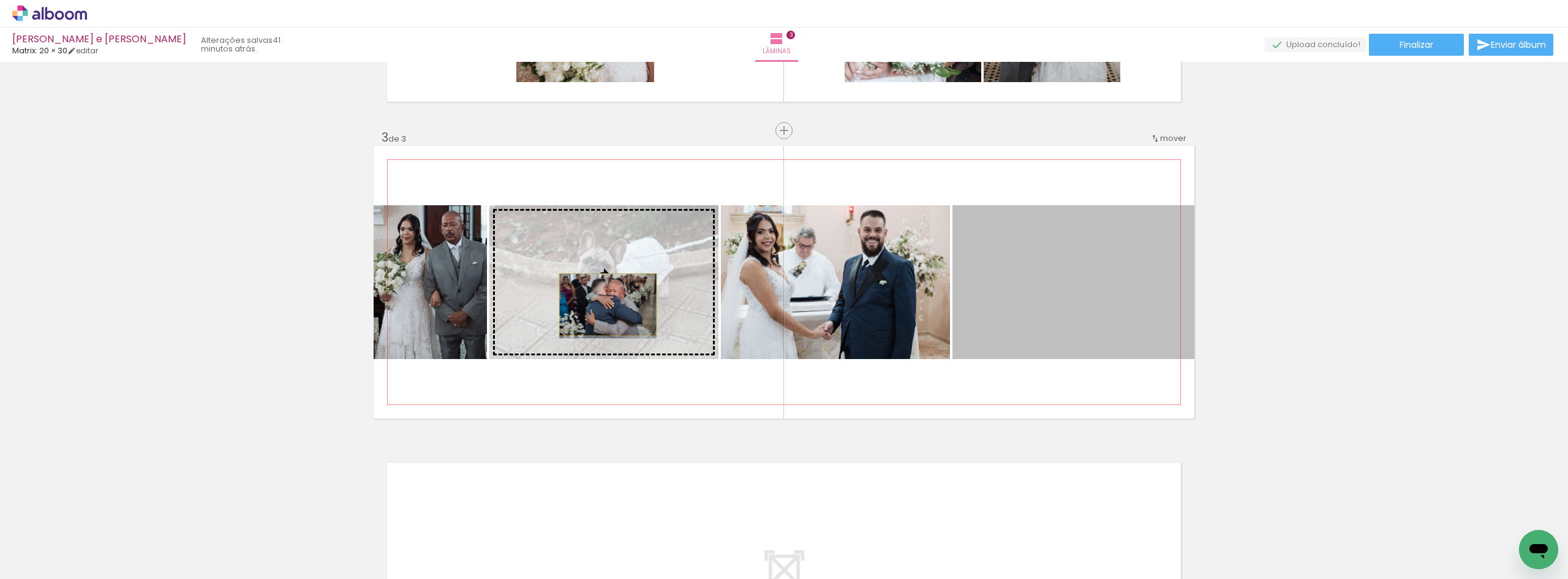
drag, startPoint x: 1064, startPoint y: 300, endPoint x: 603, endPoint y: 304, distance: 461.0
click at [0, 0] on slot at bounding box center [0, 0] width 0 height 0
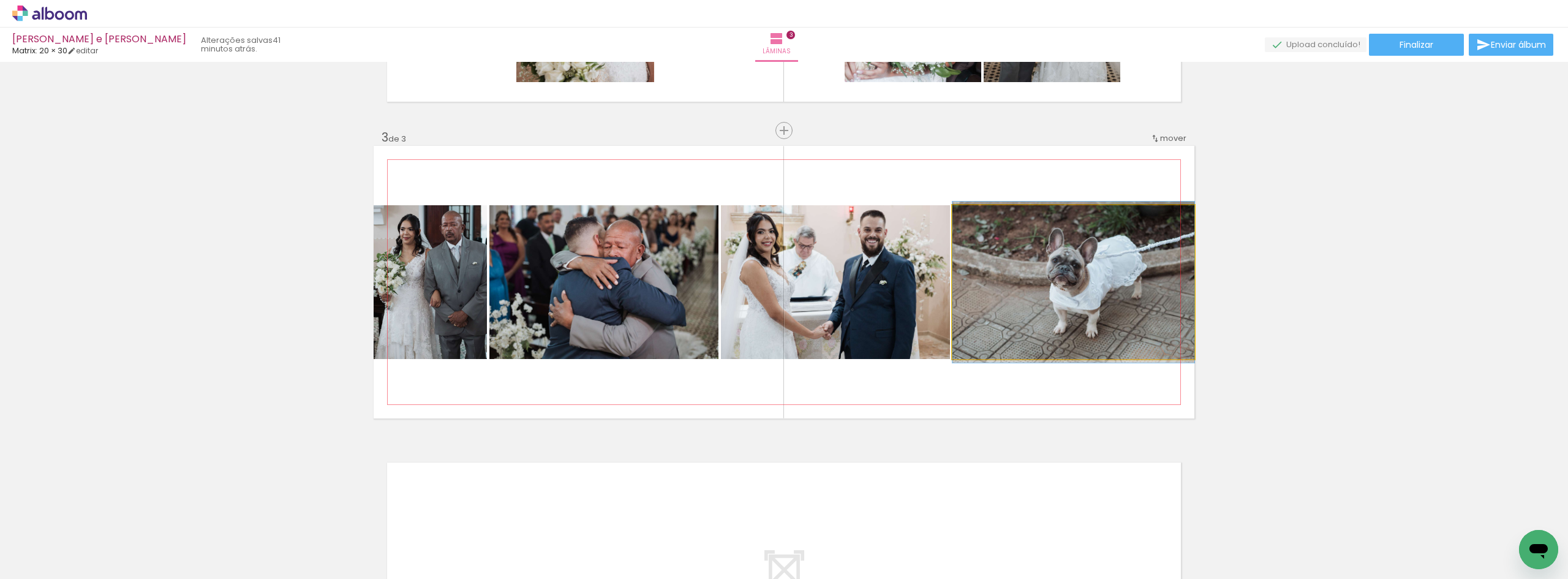
drag, startPoint x: 1007, startPoint y: 302, endPoint x: 887, endPoint y: 308, distance: 120.1
click at [0, 0] on slot at bounding box center [0, 0] width 0 height 0
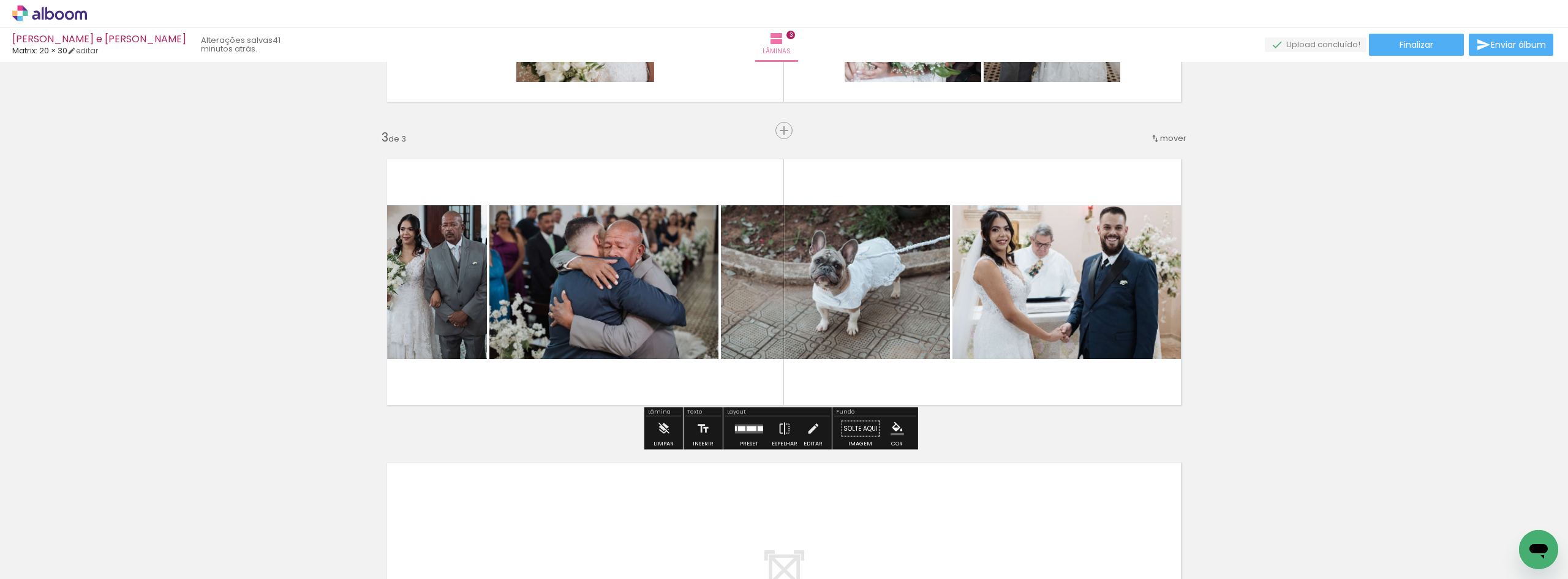
click at [1438, 309] on div "Inserir lâmina 1 de 3 Inserir lâmina 2 de 3 Inserir lâmina 3 de 3" at bounding box center [784, 115] width 1568 height 1214
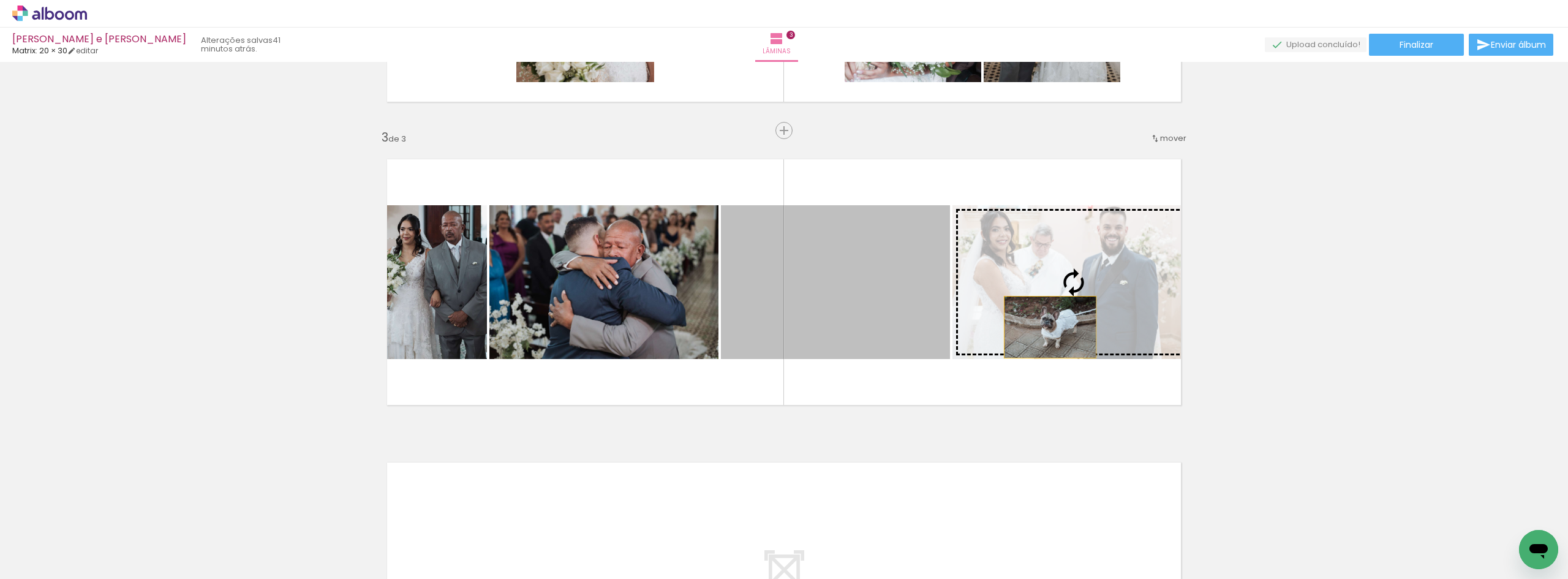
drag, startPoint x: 921, startPoint y: 327, endPoint x: 1050, endPoint y: 325, distance: 129.0
click at [0, 0] on slot at bounding box center [0, 0] width 0 height 0
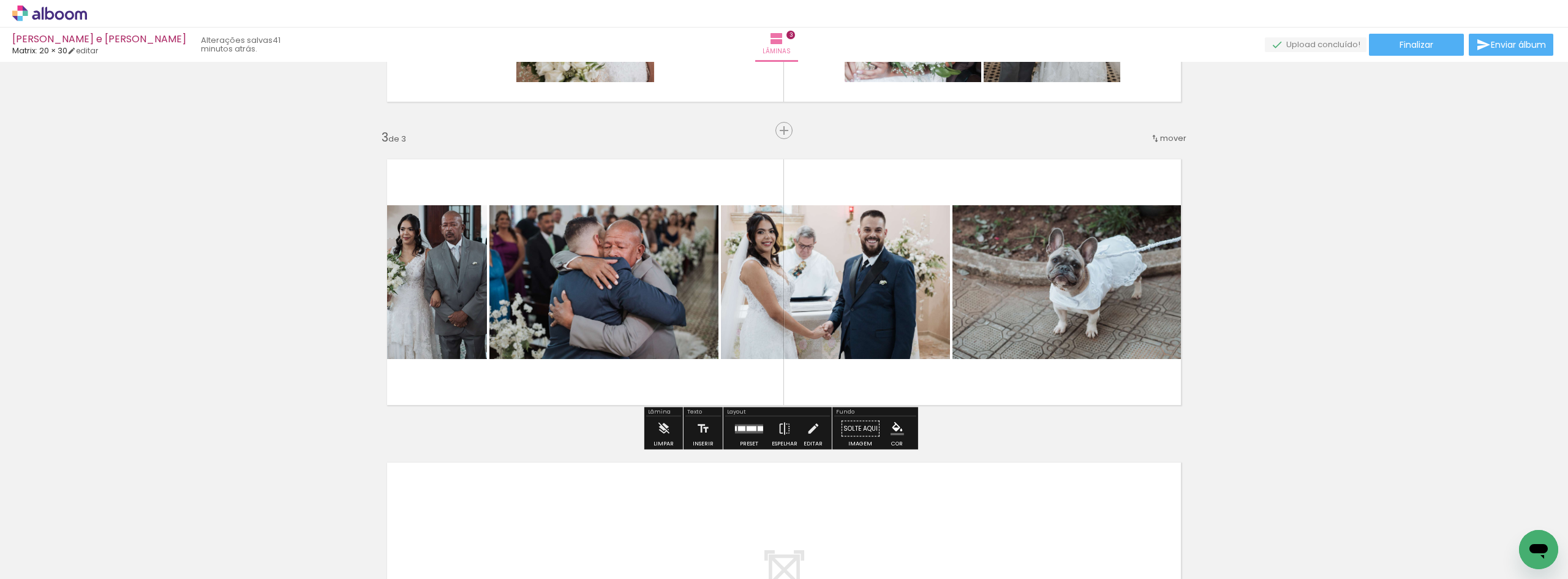
click at [1271, 277] on div "Inserir lâmina 1 de 3 Inserir lâmina 2 de 3 Inserir lâmina 3 de 3" at bounding box center [784, 115] width 1568 height 1214
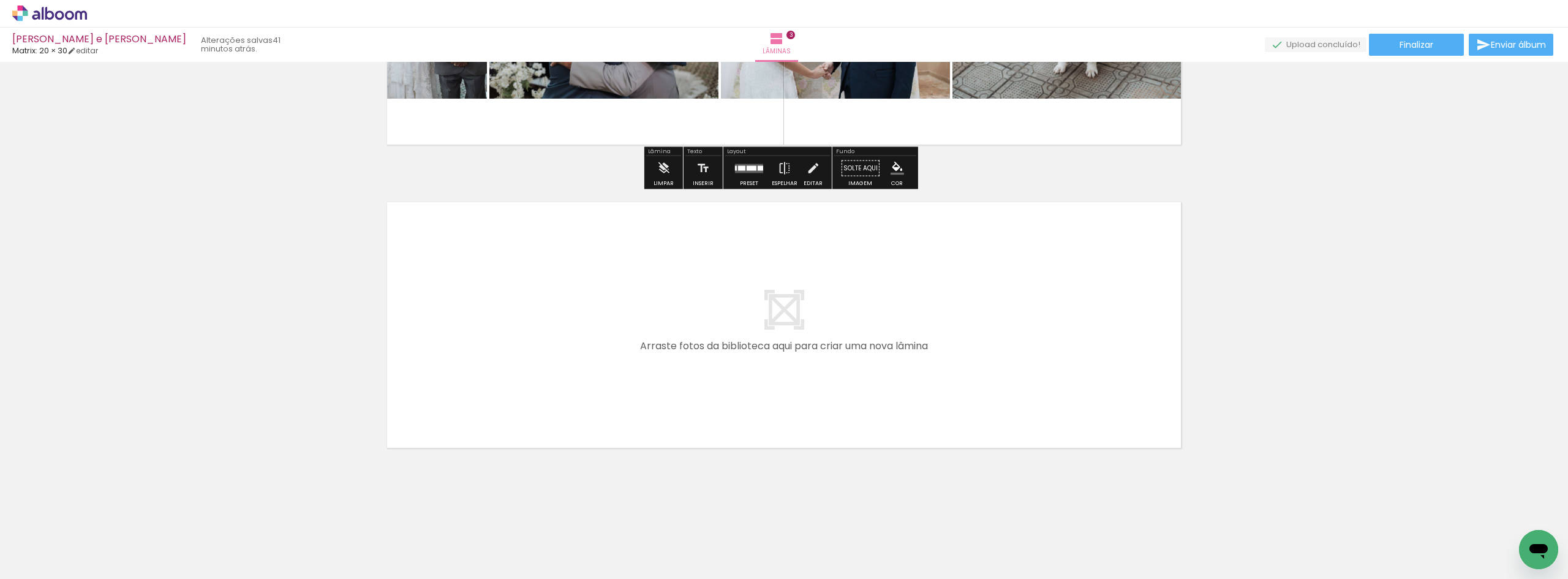
scroll to position [821, 0]
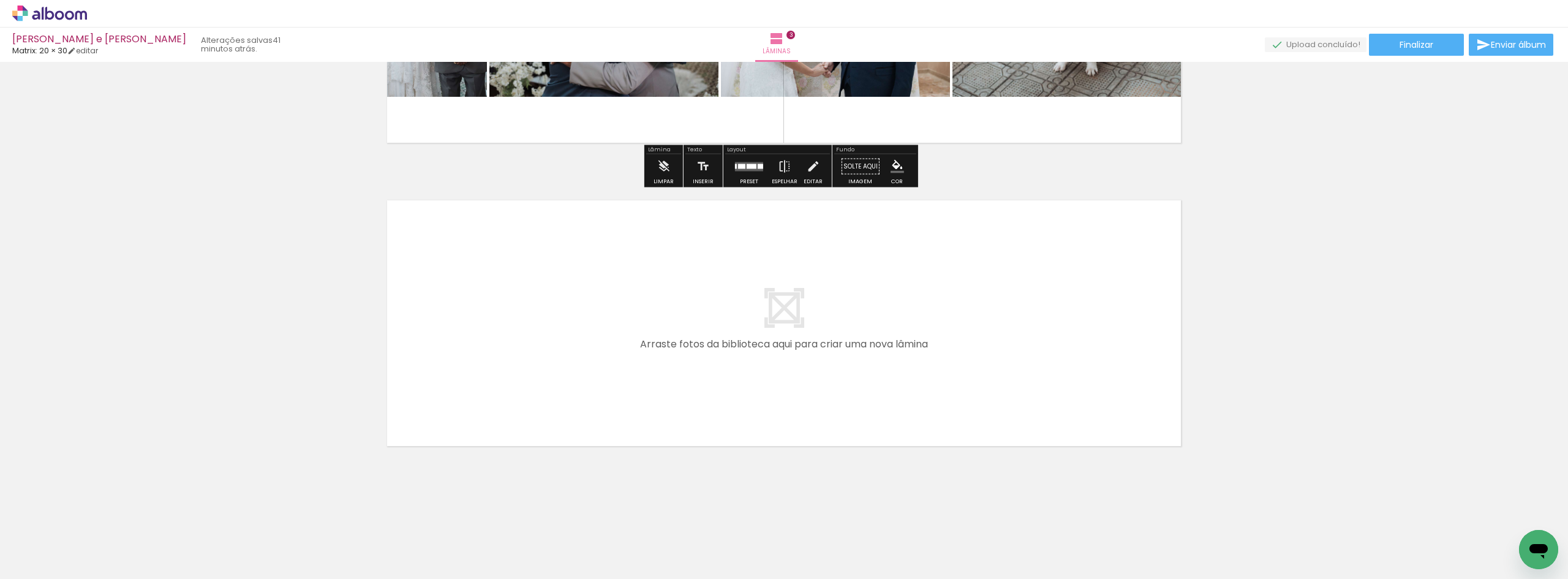
click at [567, 315] on quentale-layouter at bounding box center [784, 323] width 821 height 273
drag, startPoint x: 135, startPoint y: 557, endPoint x: 509, endPoint y: 338, distance: 433.4
click at [509, 338] on quentale-workspace at bounding box center [784, 289] width 1568 height 579
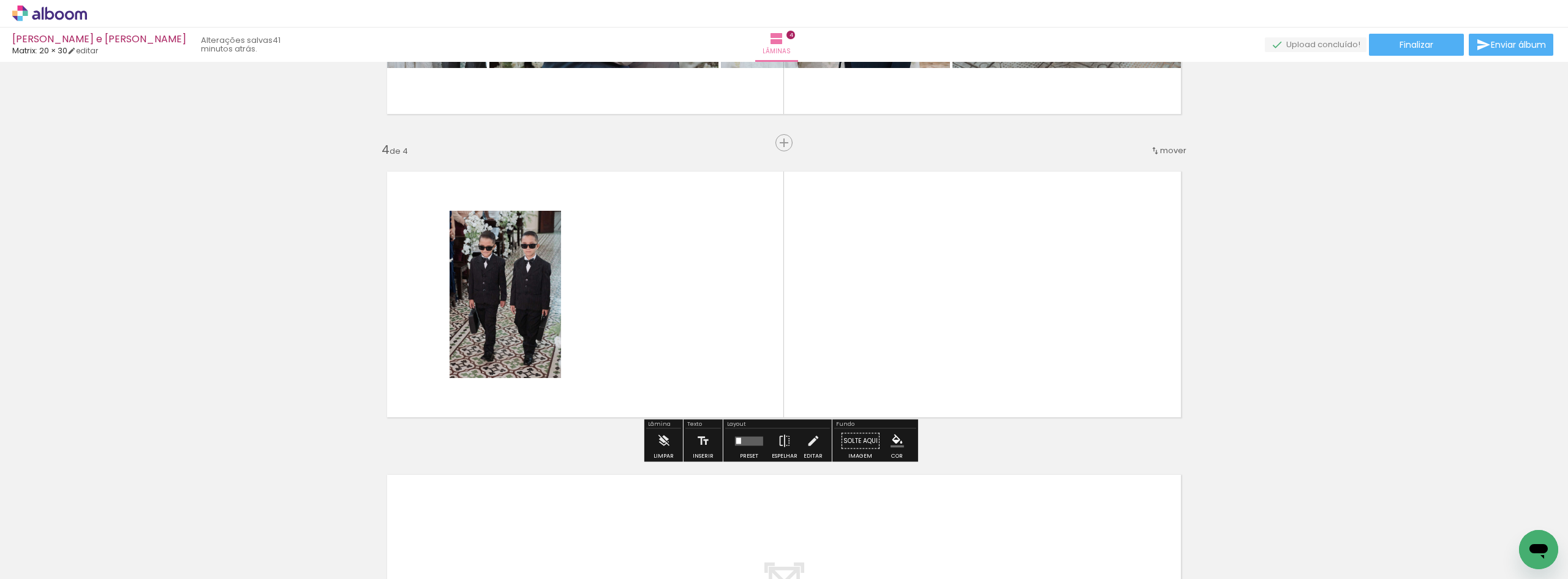
scroll to position [862, 0]
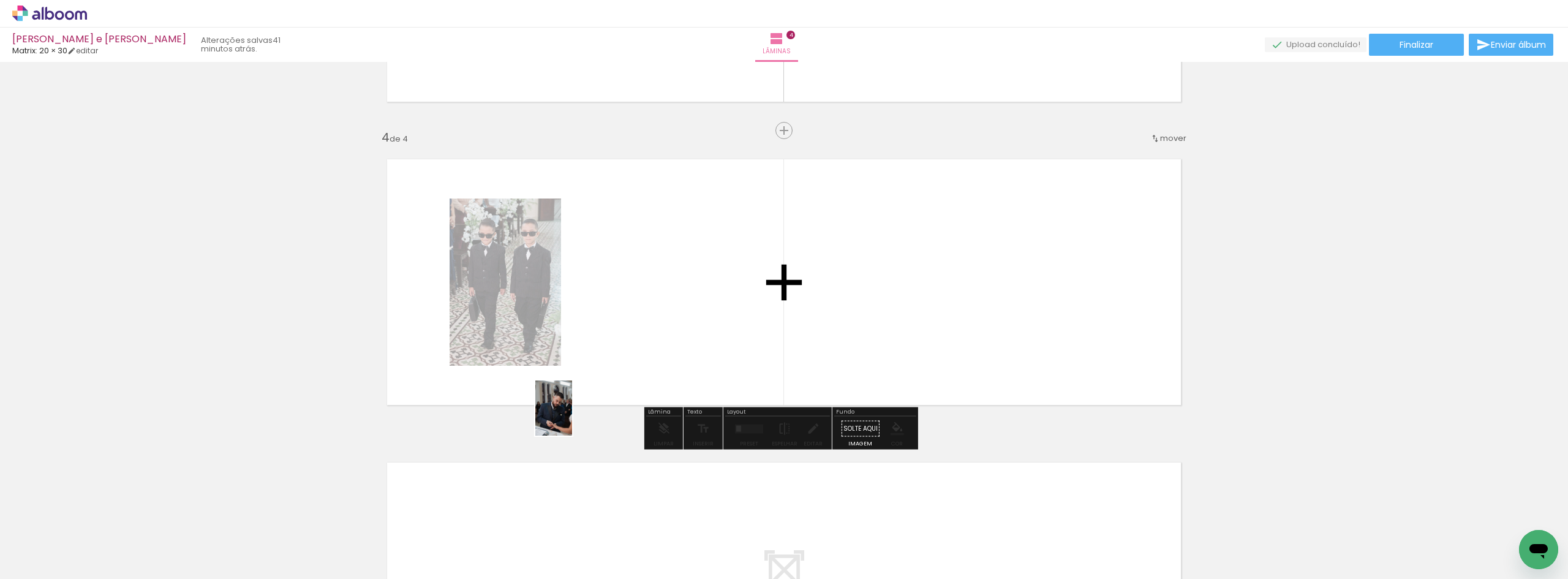
drag, startPoint x: 141, startPoint y: 542, endPoint x: 658, endPoint y: 330, distance: 558.8
click at [658, 330] on quentale-workspace at bounding box center [784, 289] width 1568 height 579
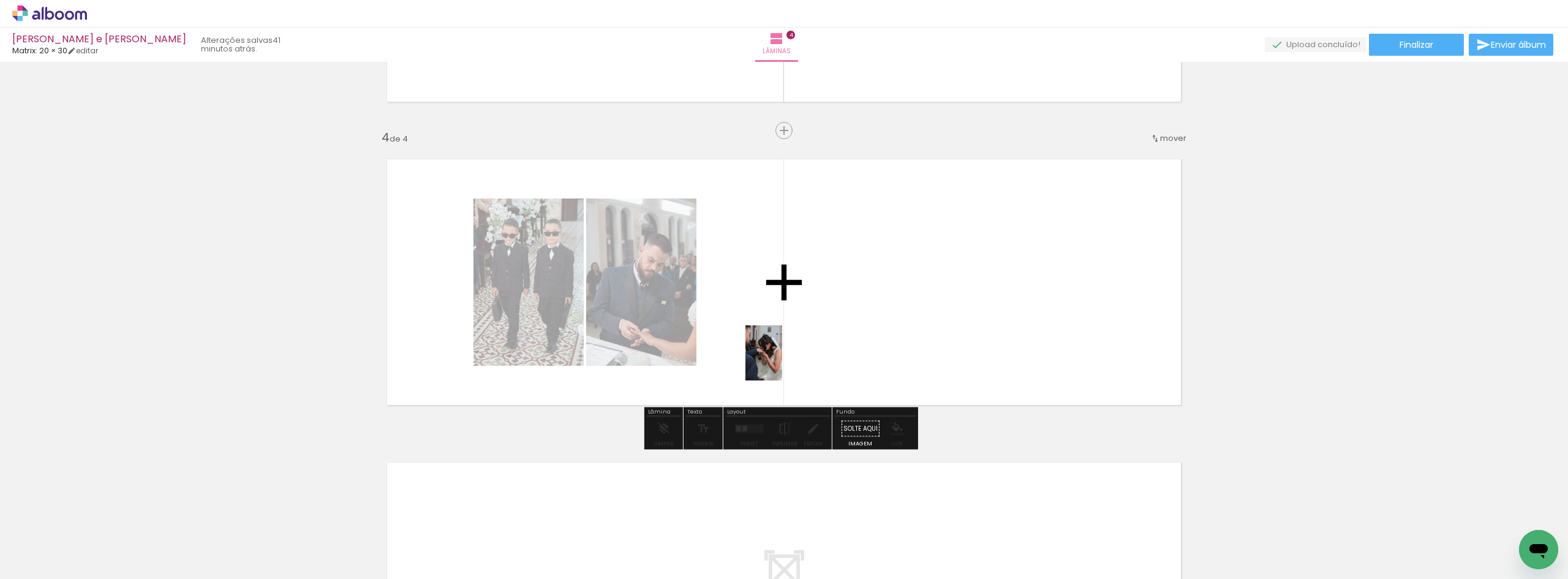
drag, startPoint x: 136, startPoint y: 544, endPoint x: 768, endPoint y: 362, distance: 657.7
click at [795, 352] on quentale-workspace at bounding box center [784, 289] width 1568 height 579
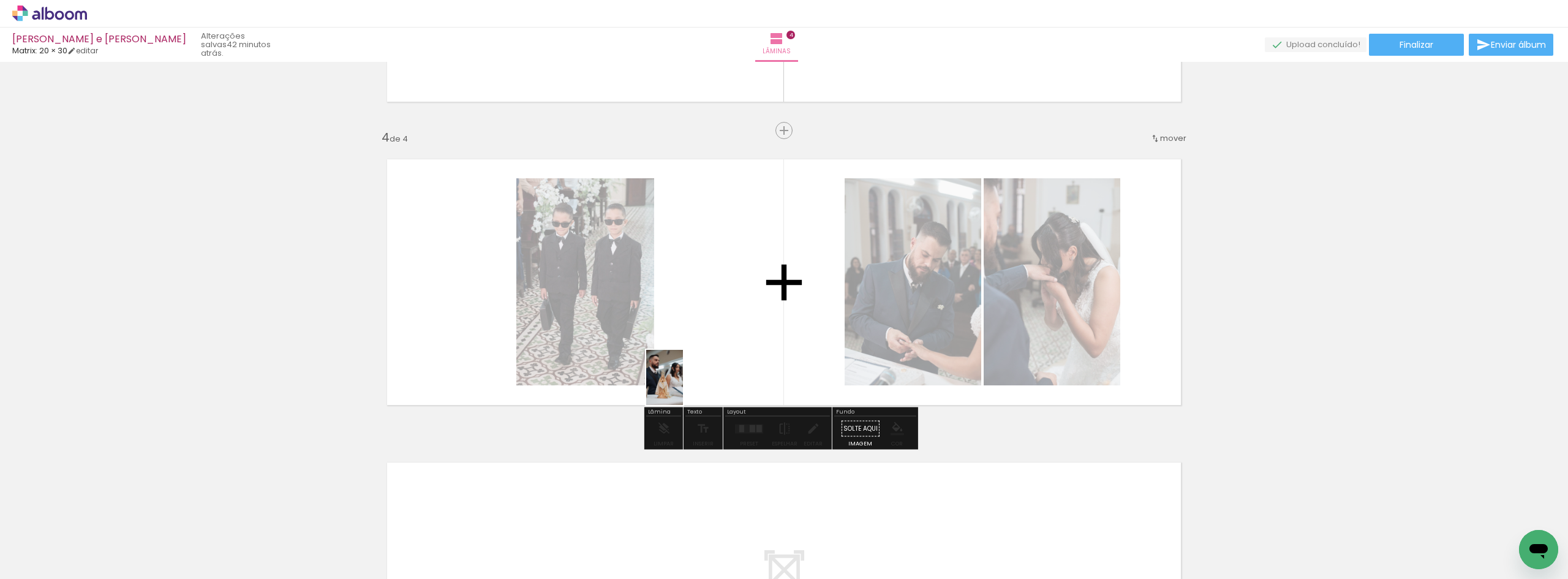
drag, startPoint x: 136, startPoint y: 544, endPoint x: 723, endPoint y: 361, distance: 614.9
click at [725, 360] on quentale-workspace at bounding box center [784, 289] width 1568 height 579
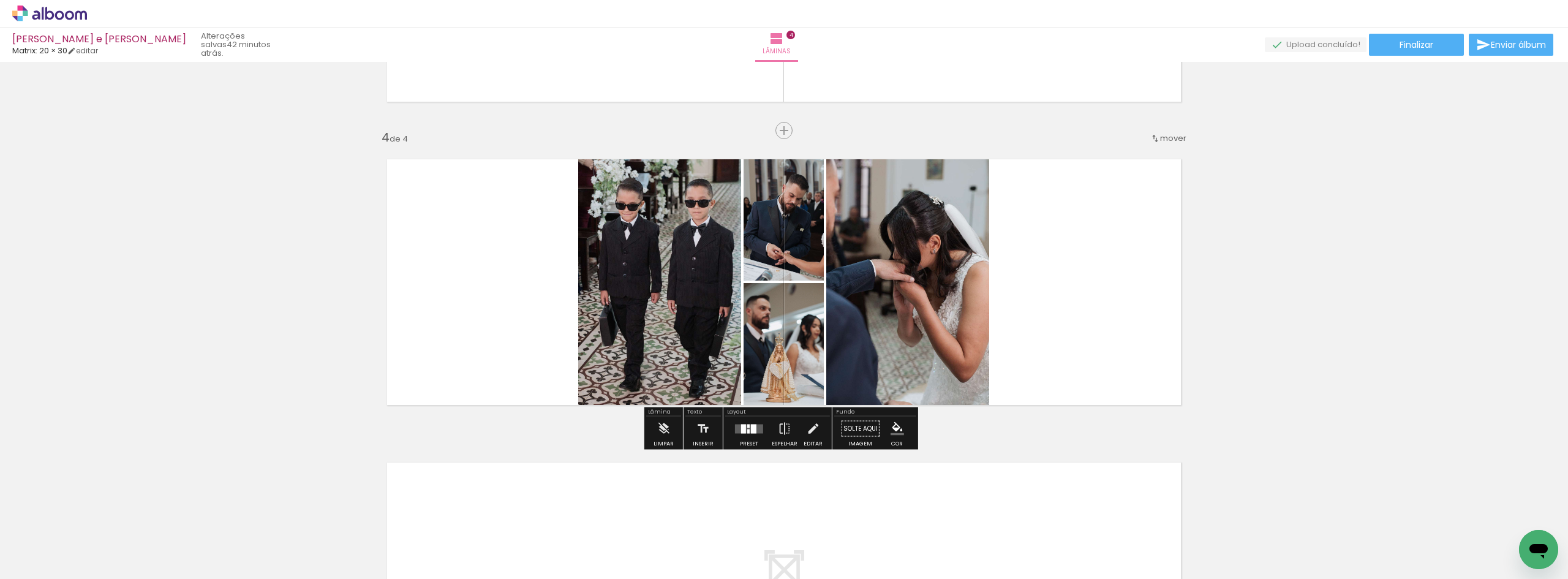
click at [741, 430] on div at bounding box center [743, 428] width 5 height 9
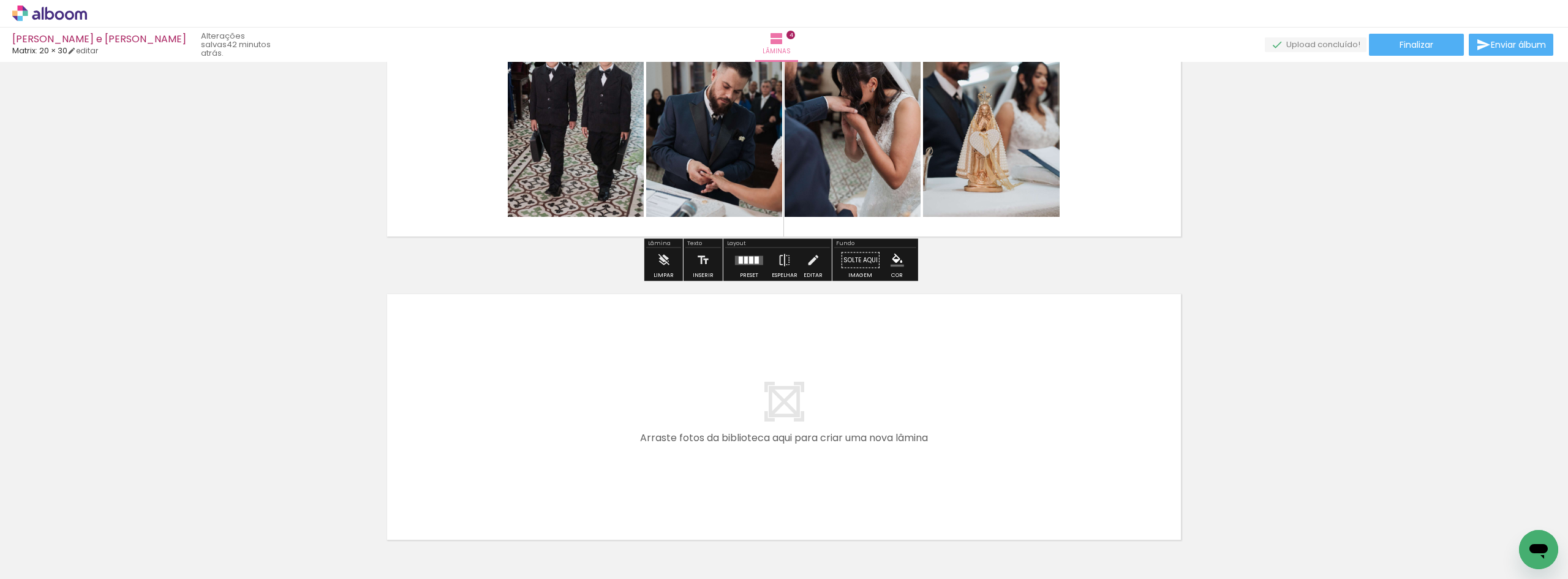
scroll to position [1124, 0]
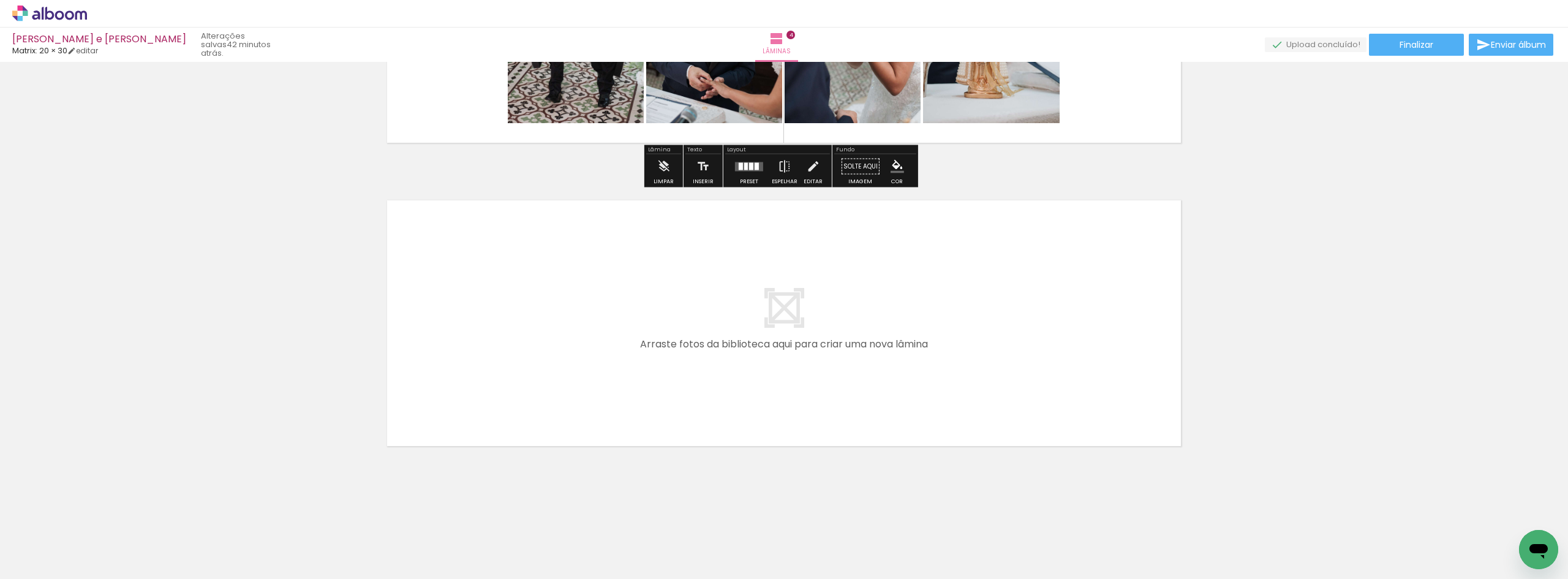
click at [516, 359] on quentale-layouter at bounding box center [784, 323] width 821 height 273
drag, startPoint x: 139, startPoint y: 542, endPoint x: 497, endPoint y: 376, distance: 394.6
click at [497, 376] on quentale-workspace at bounding box center [784, 289] width 1568 height 579
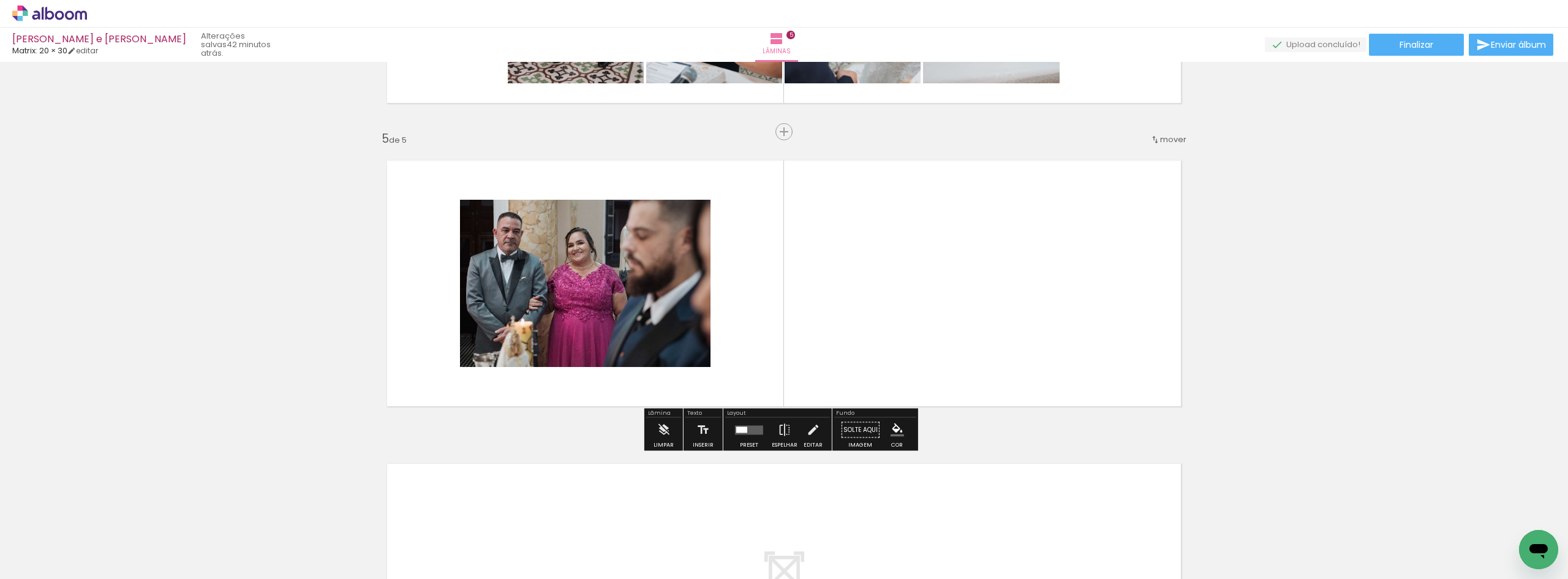
scroll to position [1165, 0]
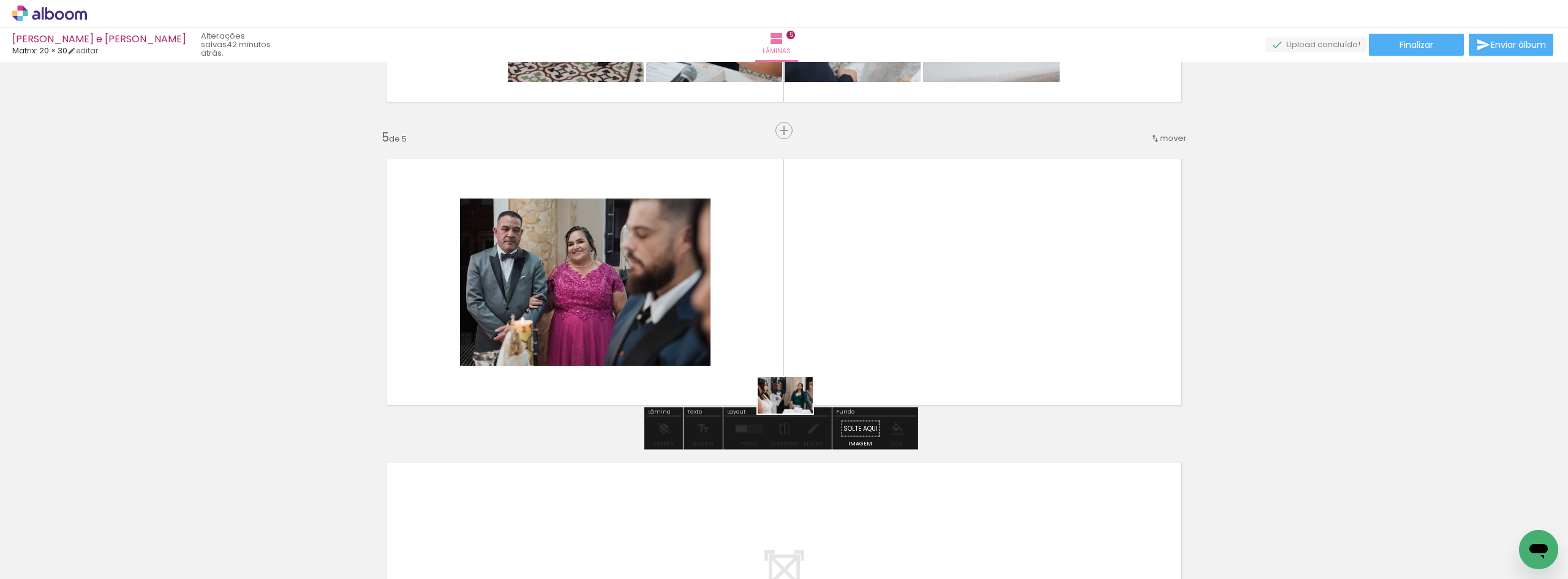
drag, startPoint x: 134, startPoint y: 550, endPoint x: 828, endPoint y: 363, distance: 718.8
click at [828, 363] on quentale-workspace at bounding box center [784, 289] width 1568 height 579
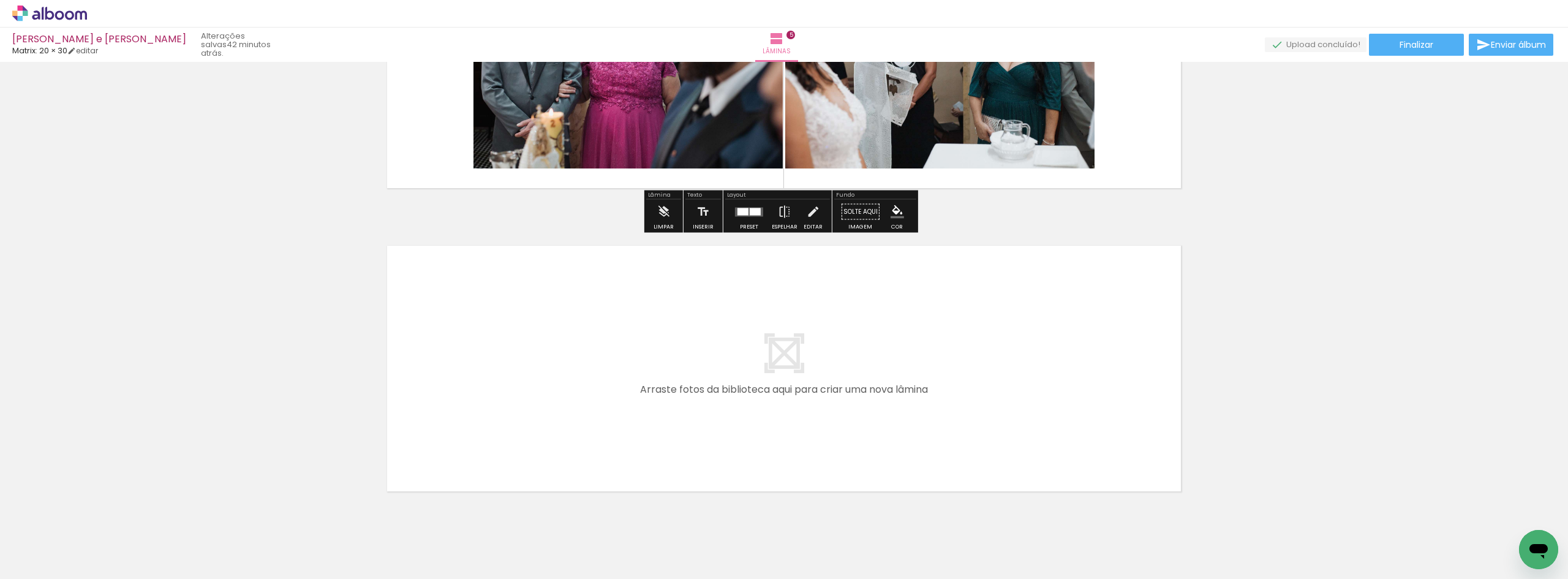
scroll to position [1427, 0]
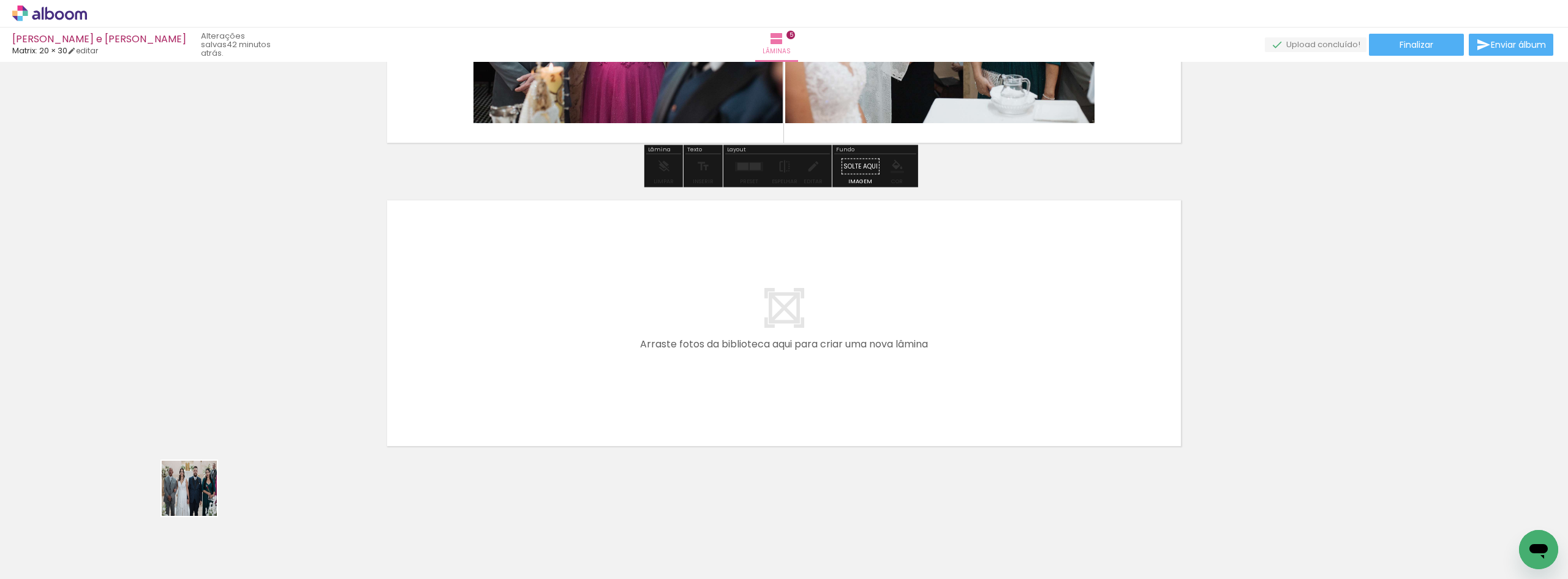
drag, startPoint x: 199, startPoint y: 498, endPoint x: 569, endPoint y: 281, distance: 428.9
click at [569, 281] on quentale-workspace at bounding box center [784, 289] width 1568 height 579
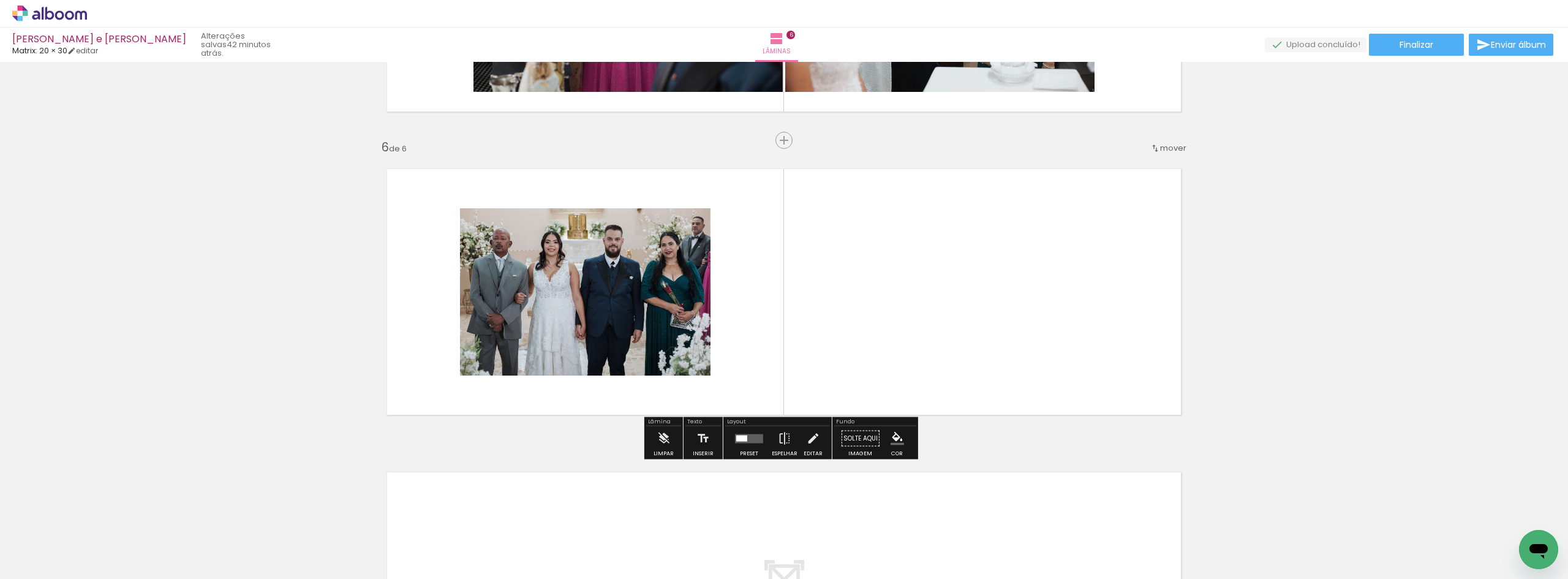
scroll to position [1468, 0]
